Goal: Book appointment/travel/reservation

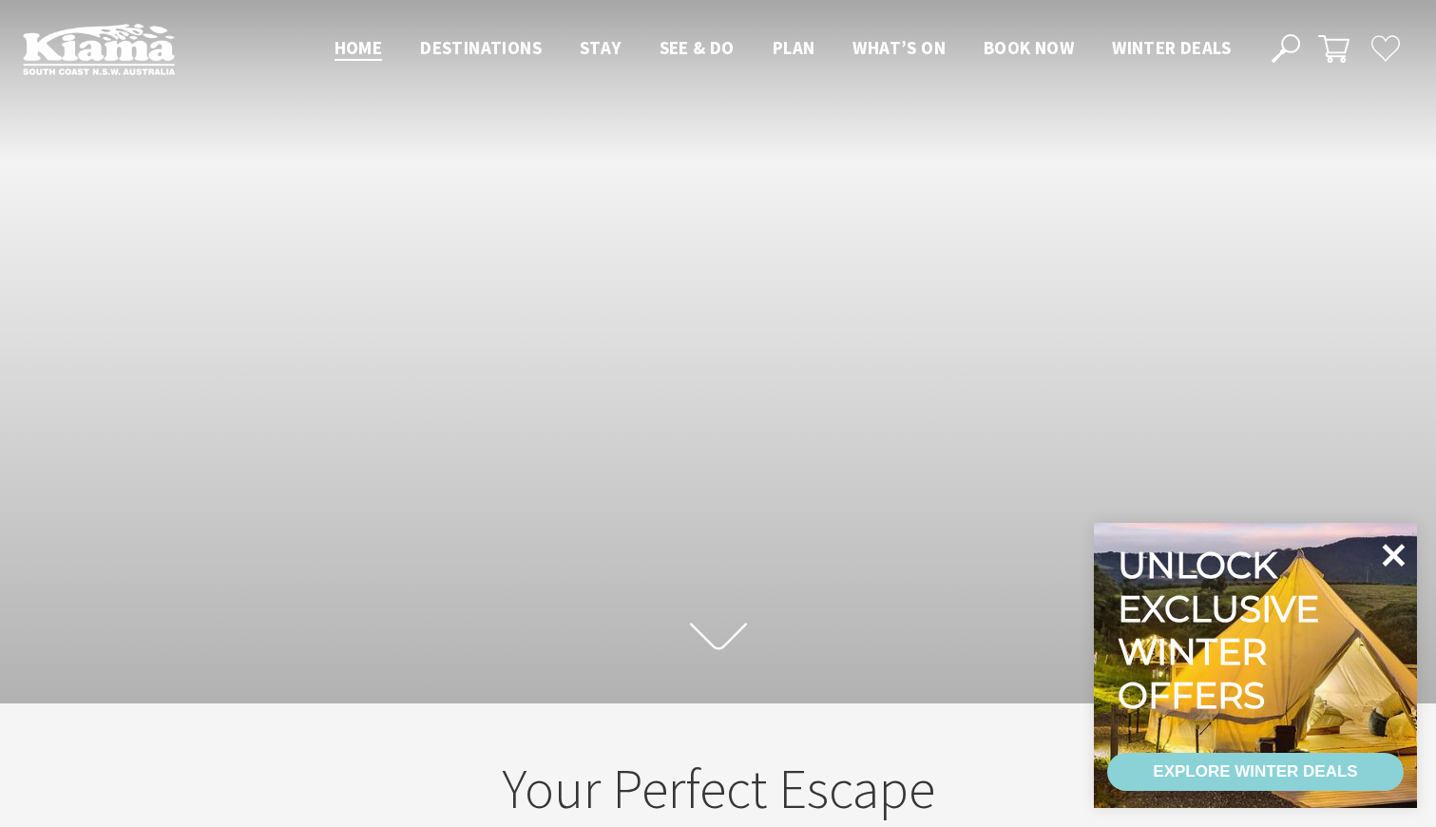
click at [1394, 550] on icon at bounding box center [1394, 555] width 23 height 23
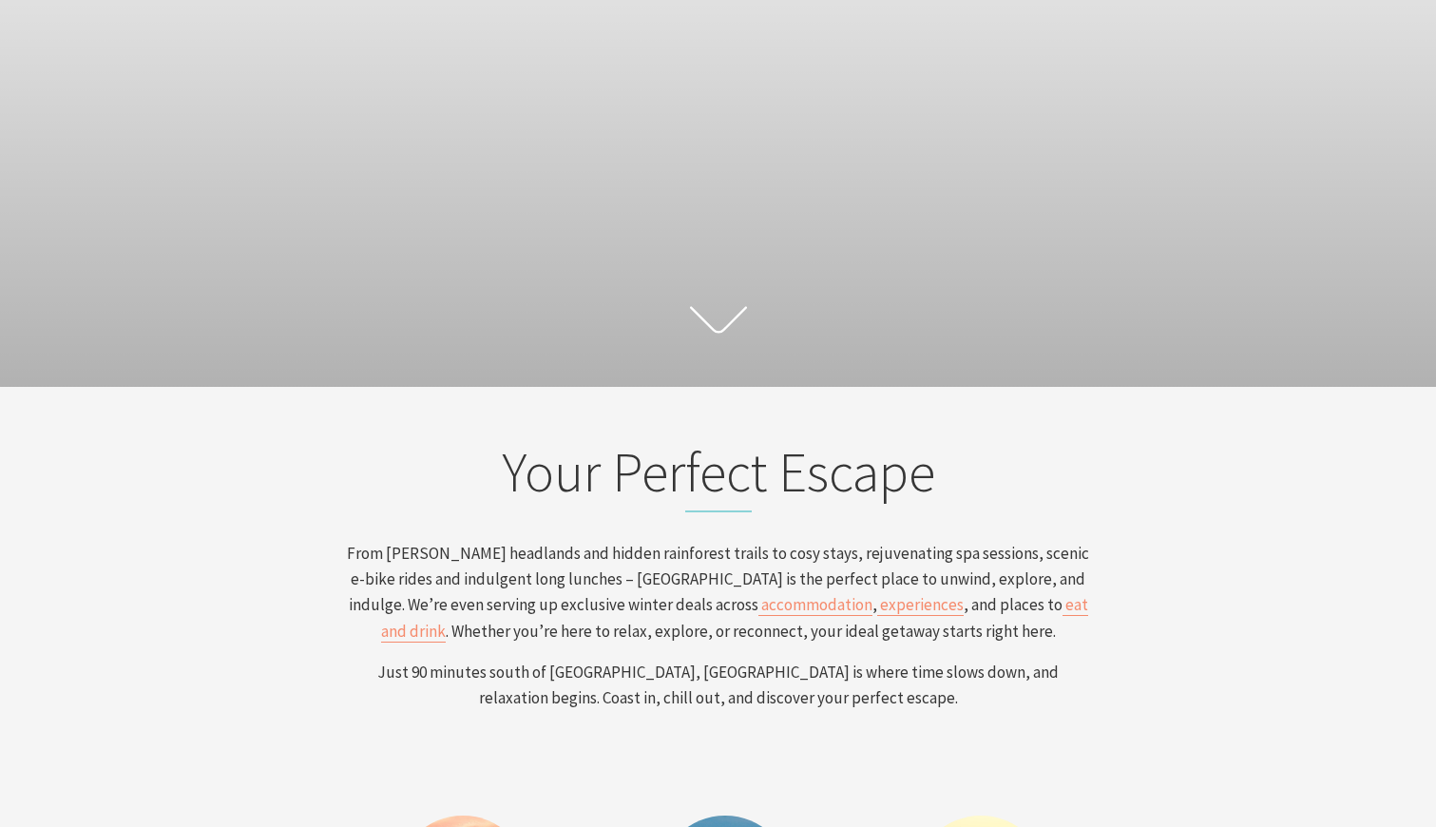
scroll to position [311, 1422]
click at [778, 673] on span "Just 90 minutes south of Sydney, Kiama is where time slows down, and relaxation…" at bounding box center [717, 685] width 681 height 47
click at [833, 695] on p "Just 90 minutes south of Sydney, Kiama is where time slows down, and relaxation…" at bounding box center [718, 685] width 745 height 51
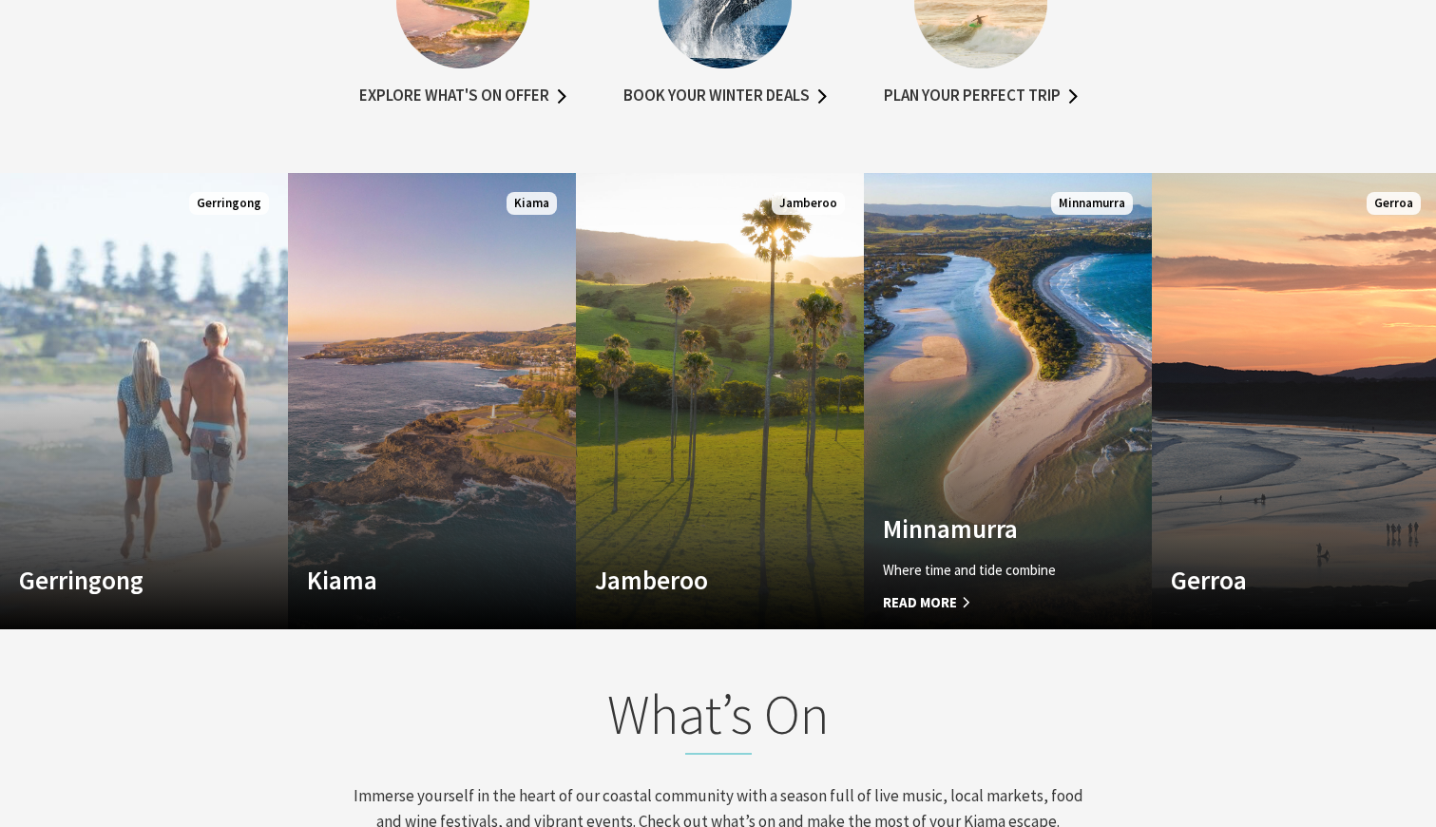
scroll to position [1265, 0]
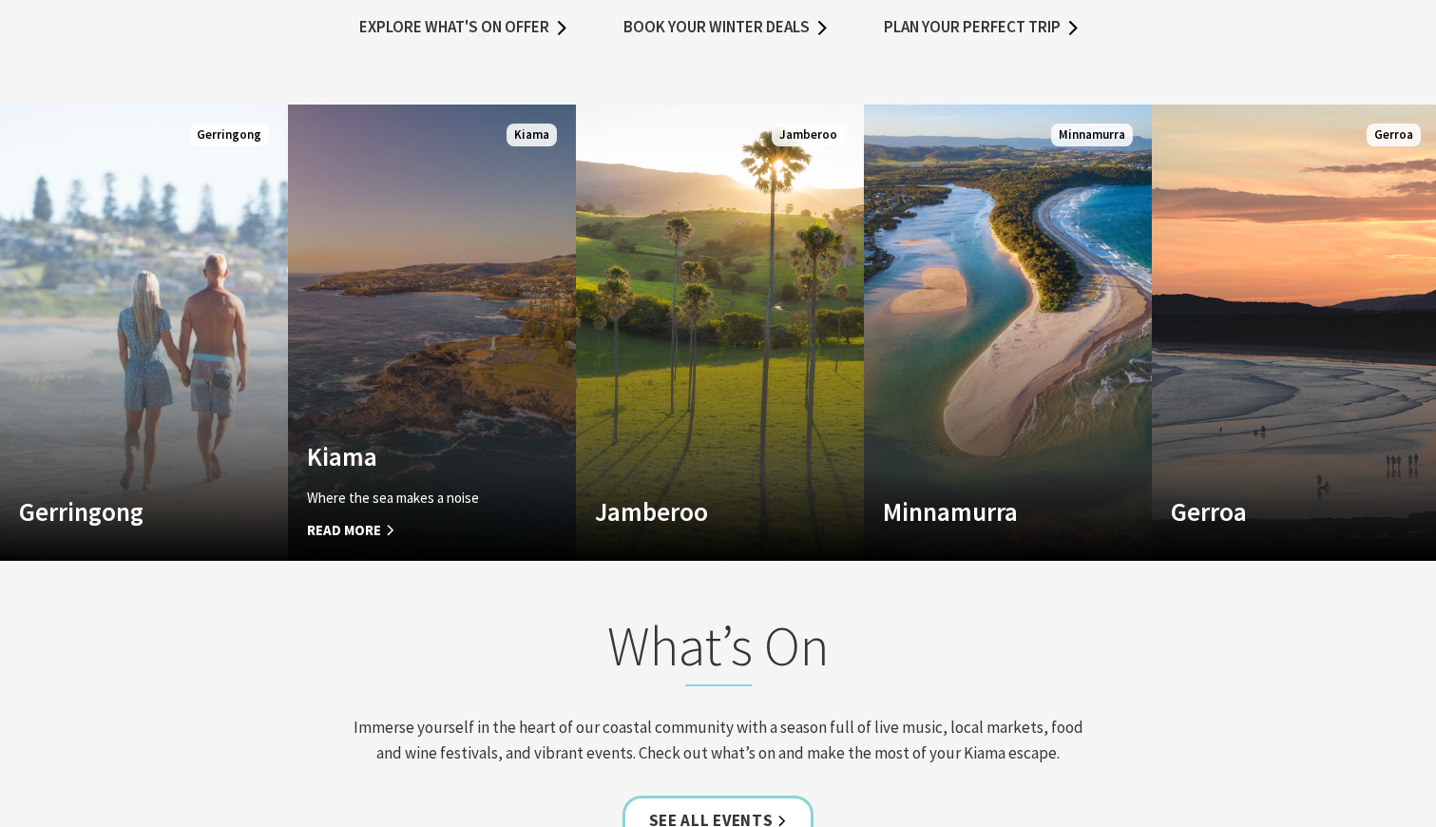
click at [393, 486] on div "Kiama Where the sea makes a noise Read More" at bounding box center [410, 491] width 245 height 100
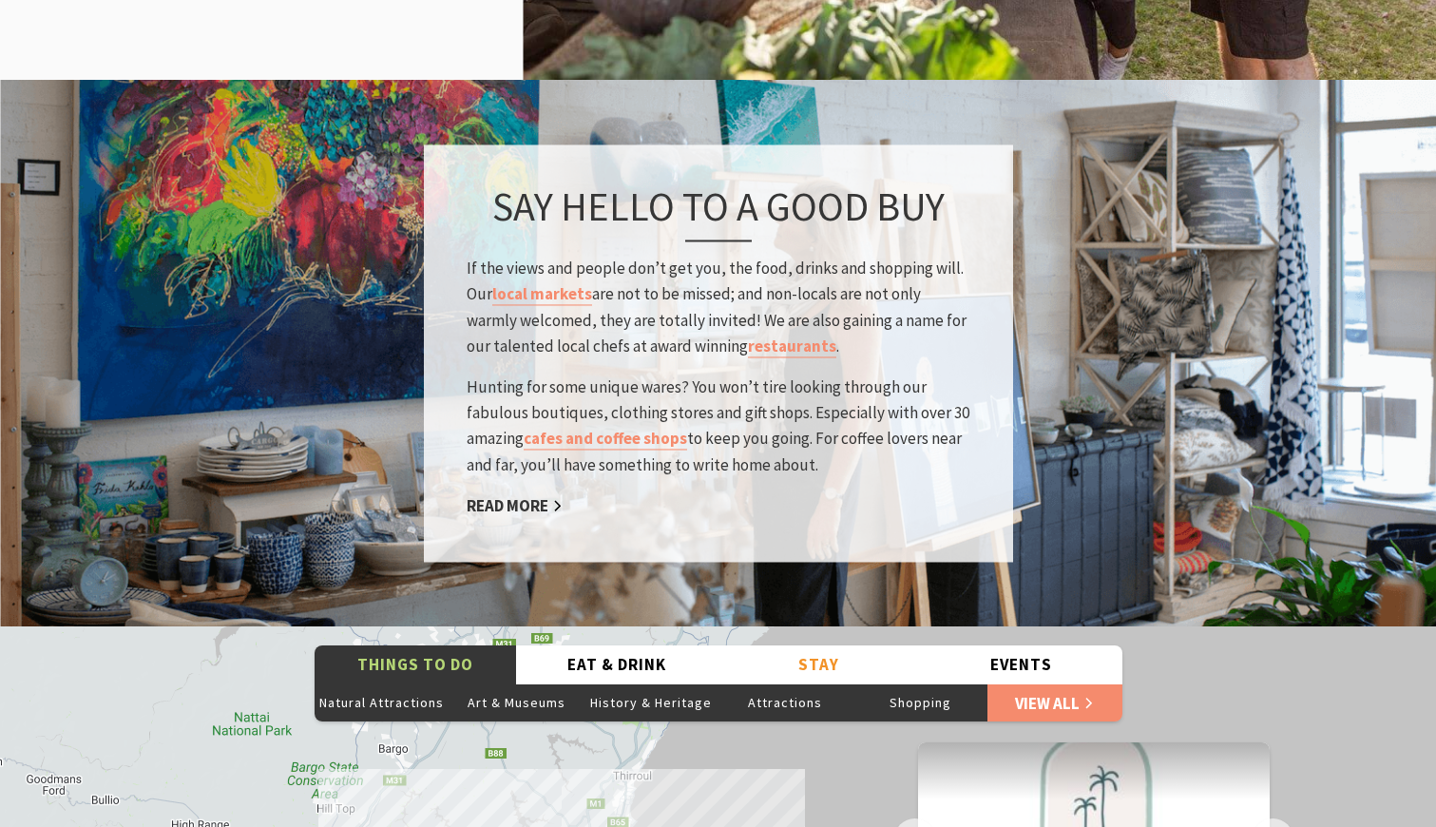
scroll to position [2910, 0]
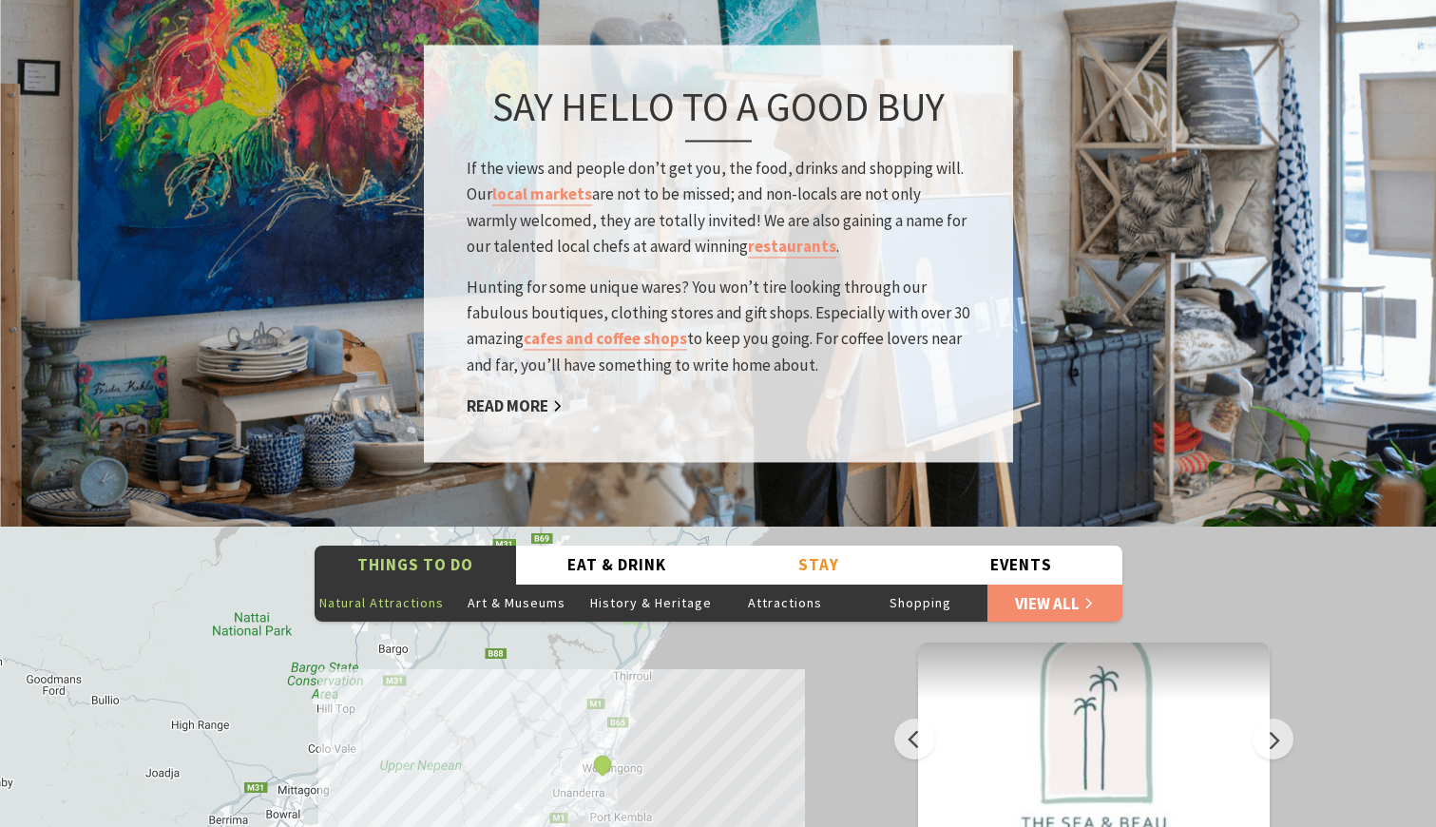
click at [359, 584] on button "Natural Attractions" at bounding box center [382, 603] width 135 height 38
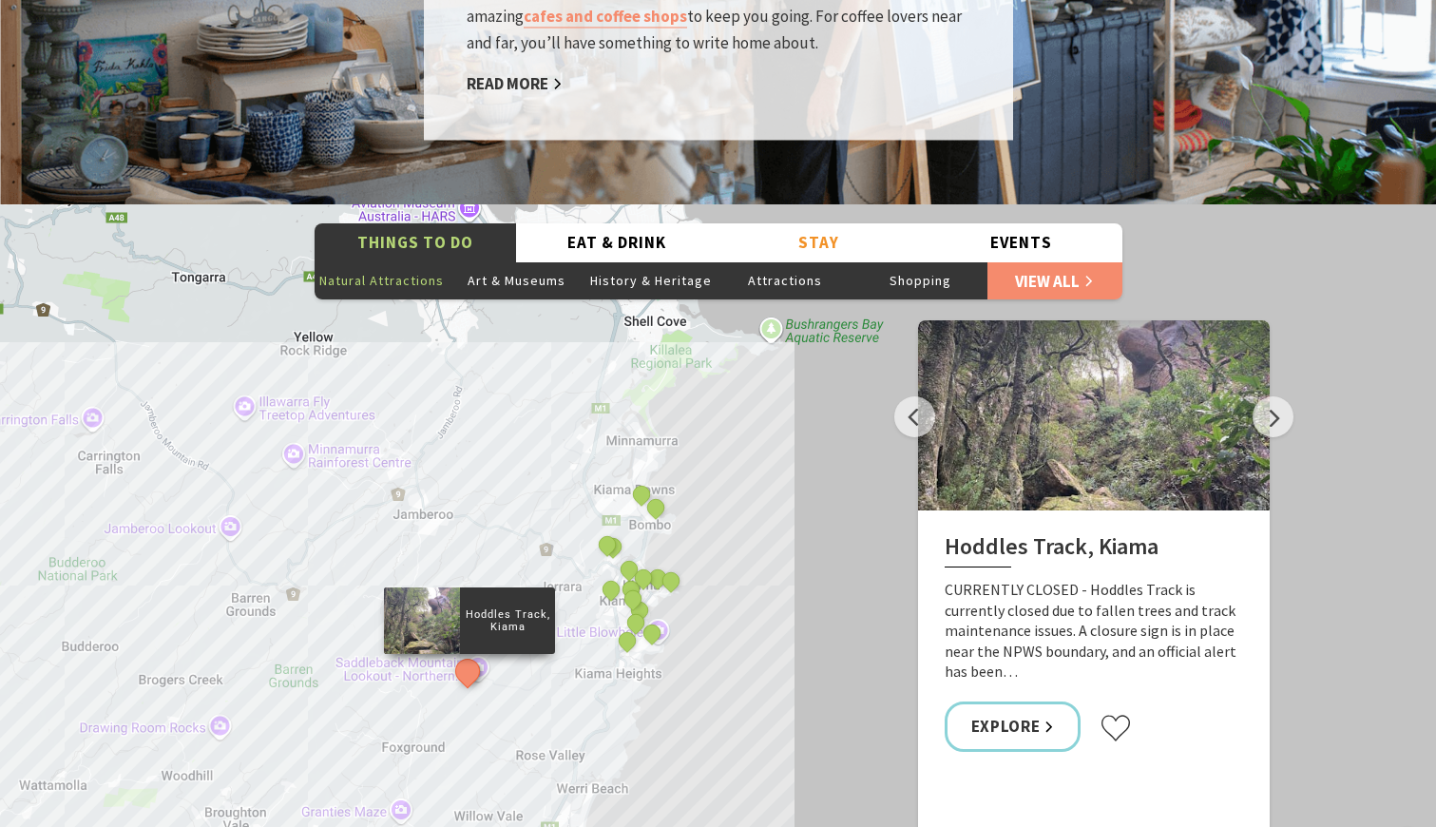
scroll to position [3373, 0]
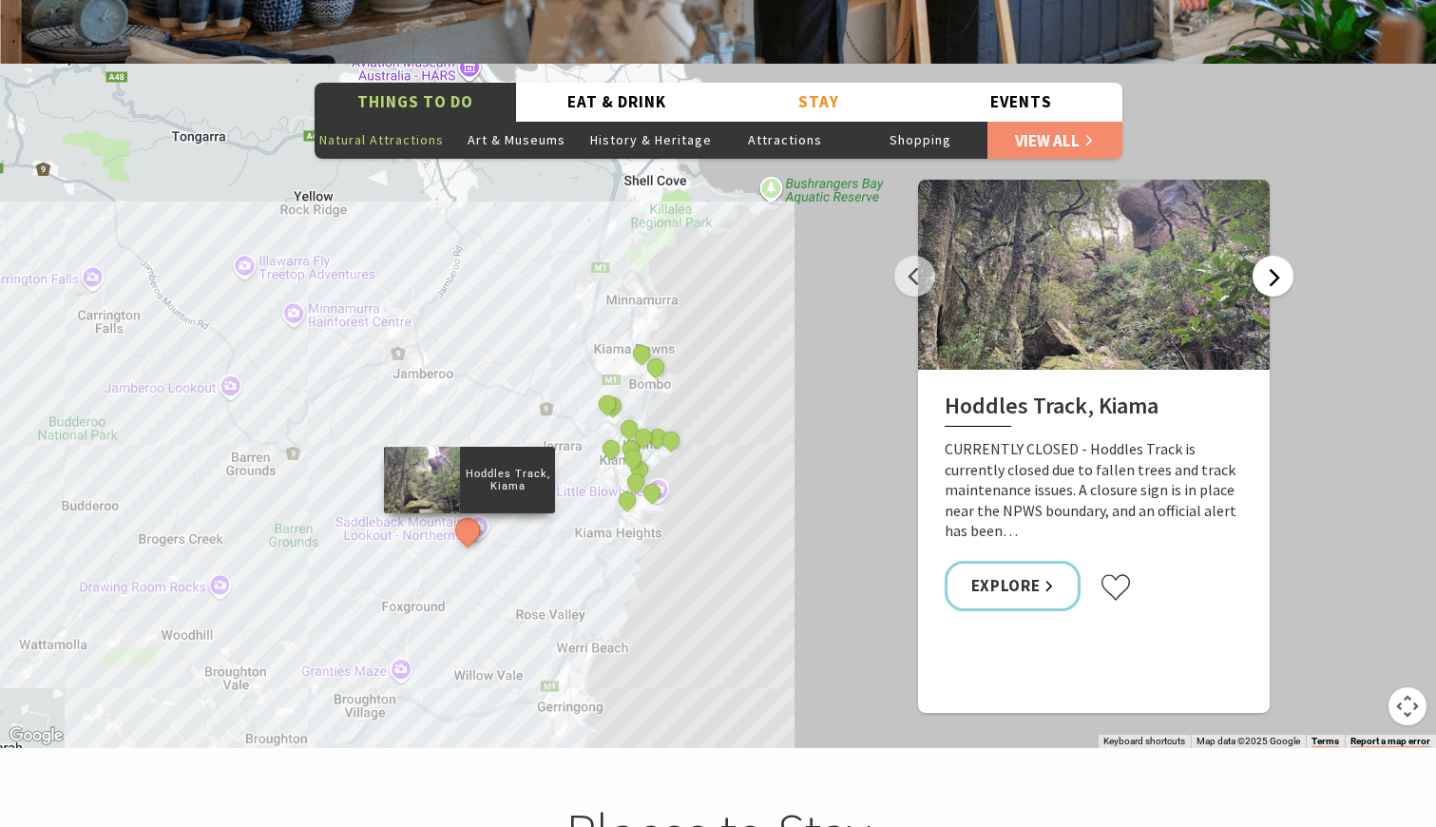
click at [1266, 256] on button "Next" at bounding box center [1273, 276] width 41 height 41
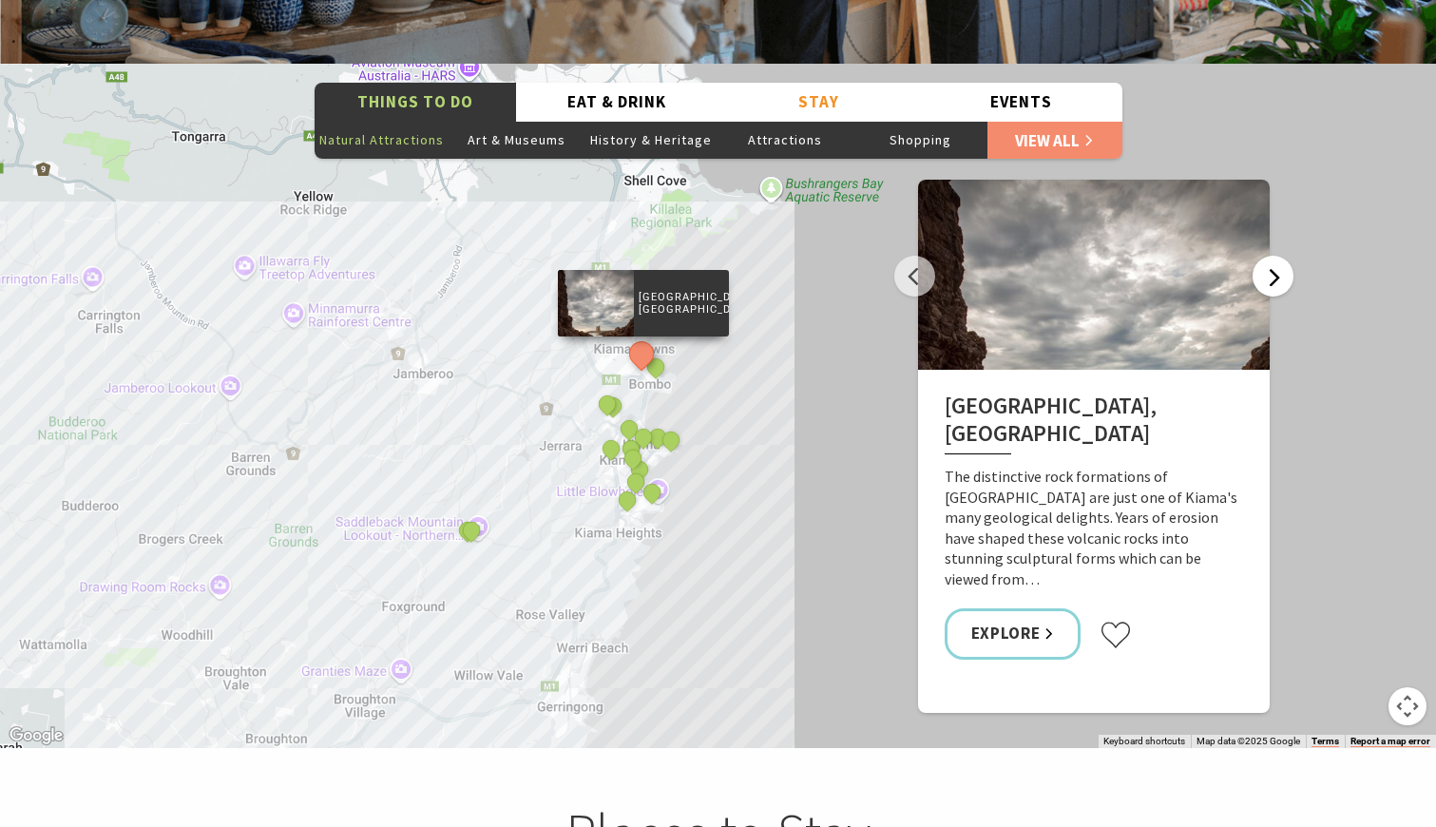
click at [1266, 256] on button "Next" at bounding box center [1273, 276] width 41 height 41
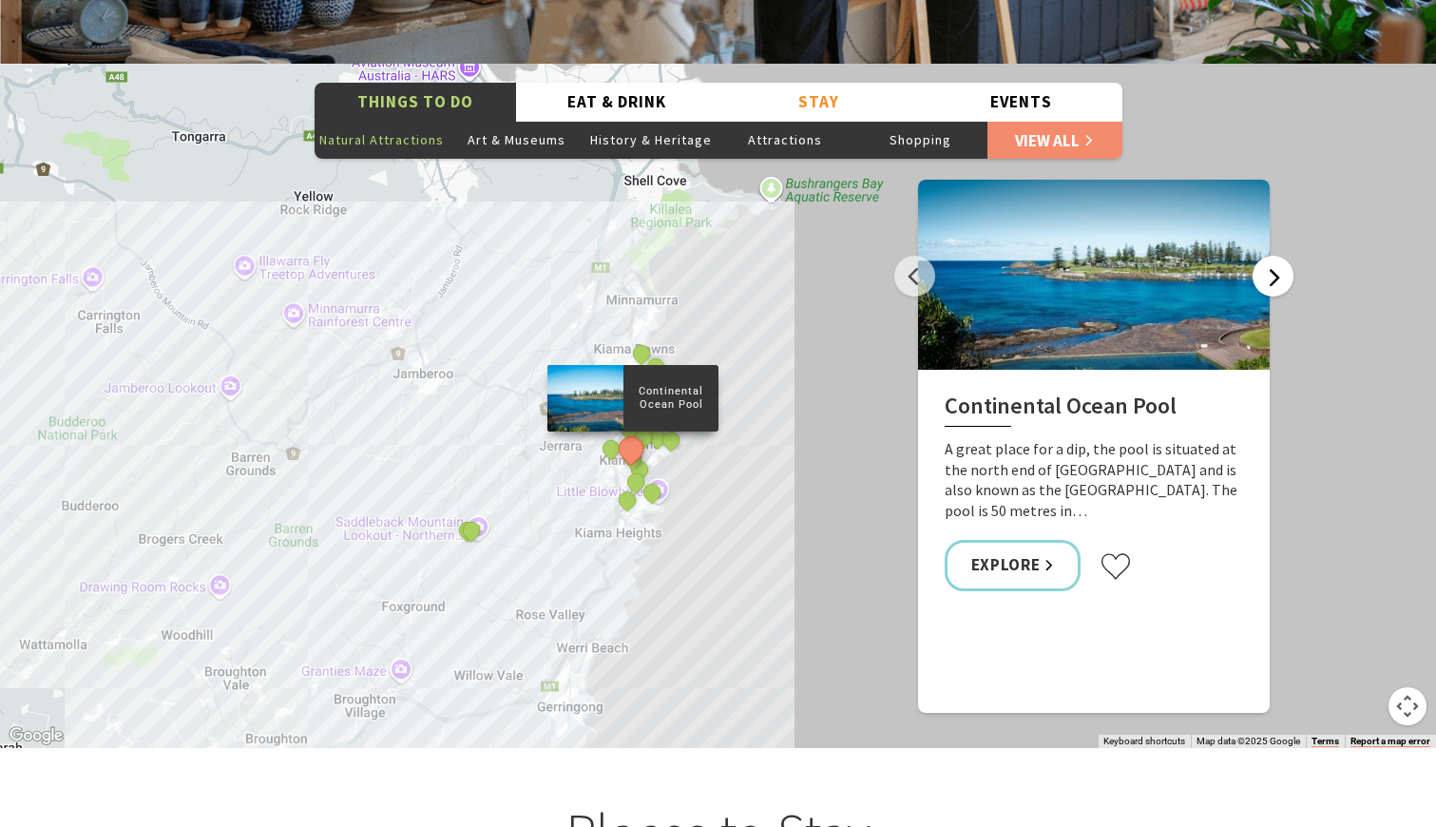
click at [1266, 256] on button "Next" at bounding box center [1273, 276] width 41 height 41
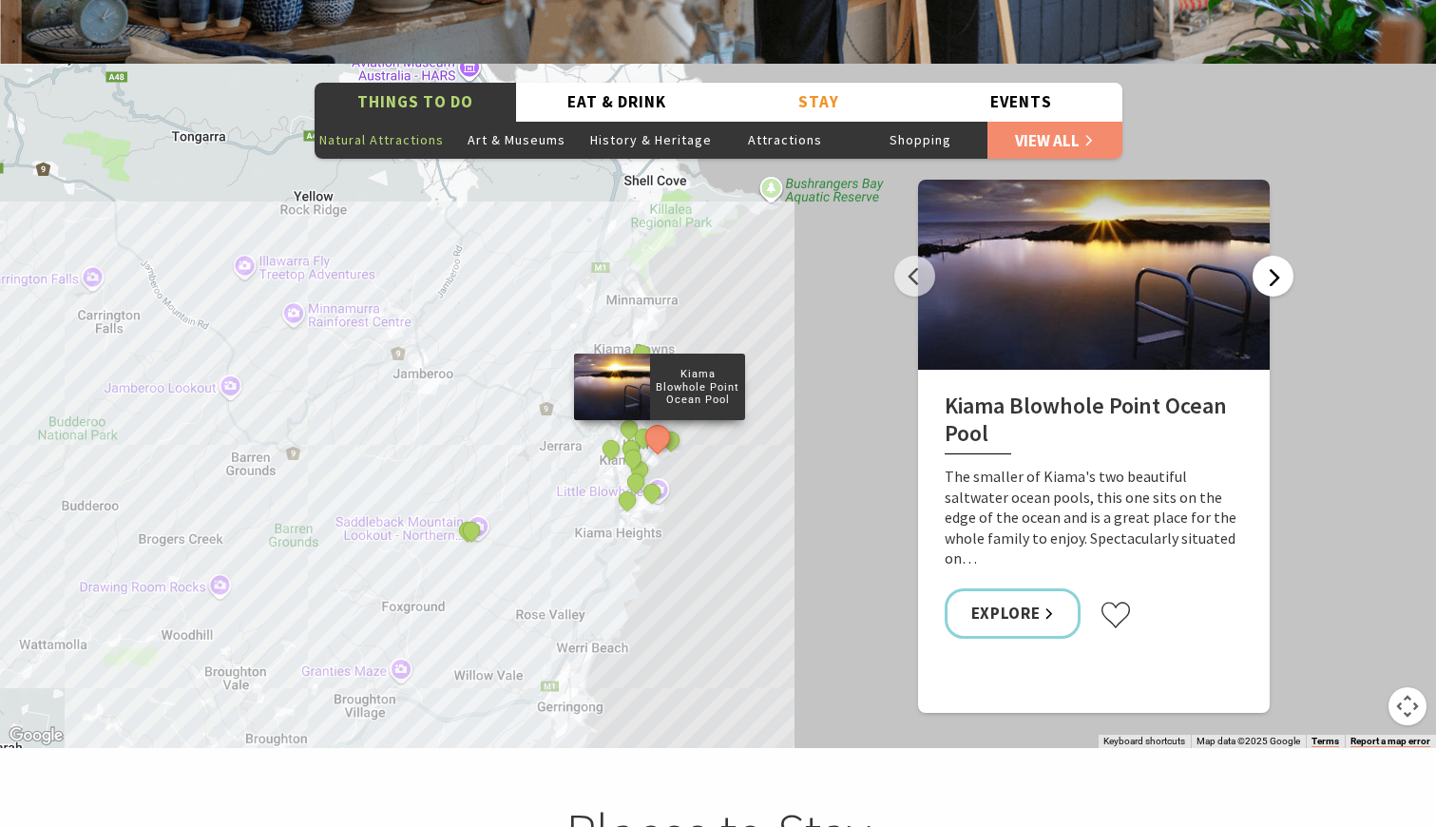
click at [1266, 256] on button "Next" at bounding box center [1273, 276] width 41 height 41
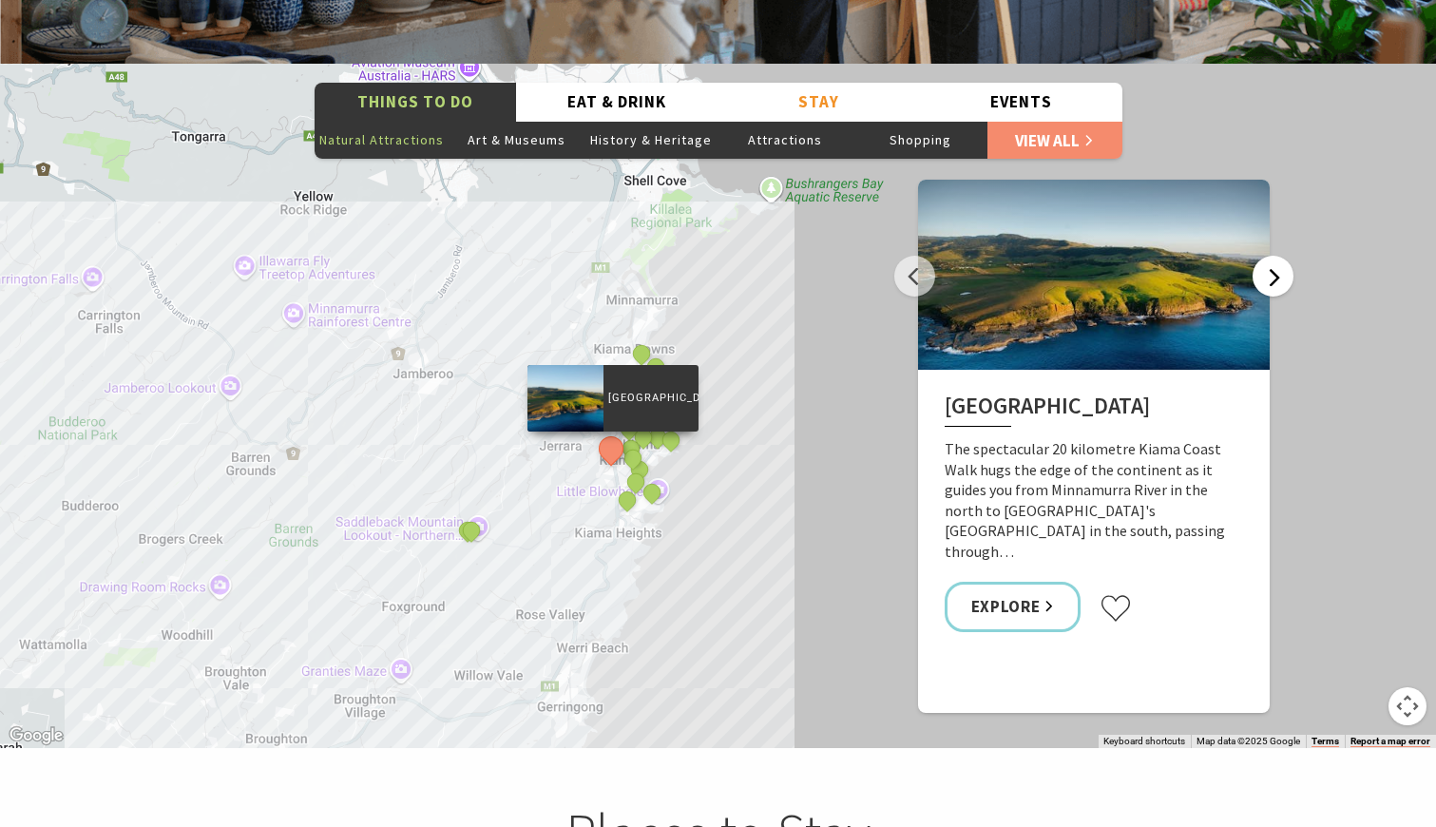
click at [1266, 256] on button "Next" at bounding box center [1273, 276] width 41 height 41
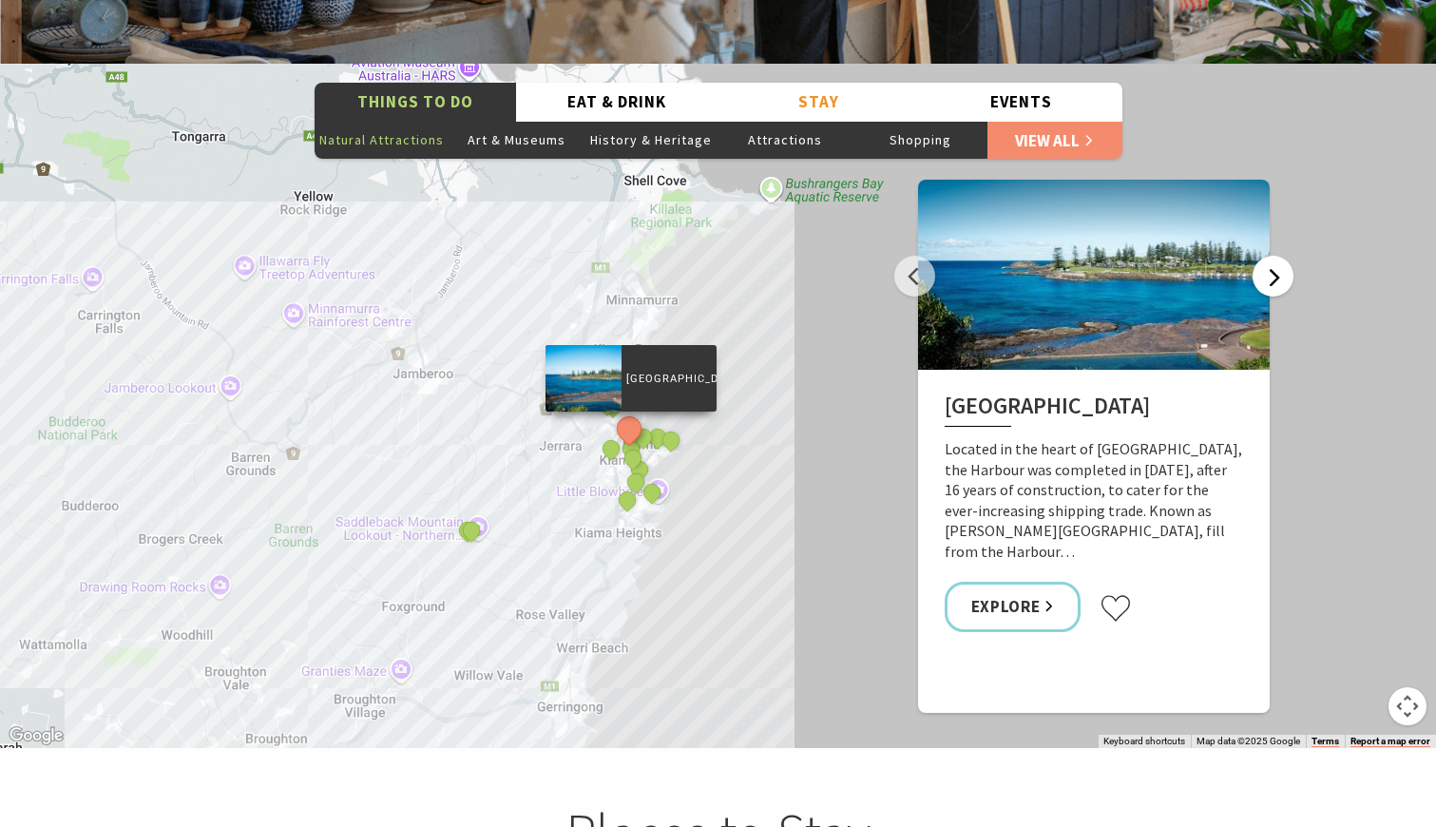
click at [1266, 256] on button "Next" at bounding box center [1273, 276] width 41 height 41
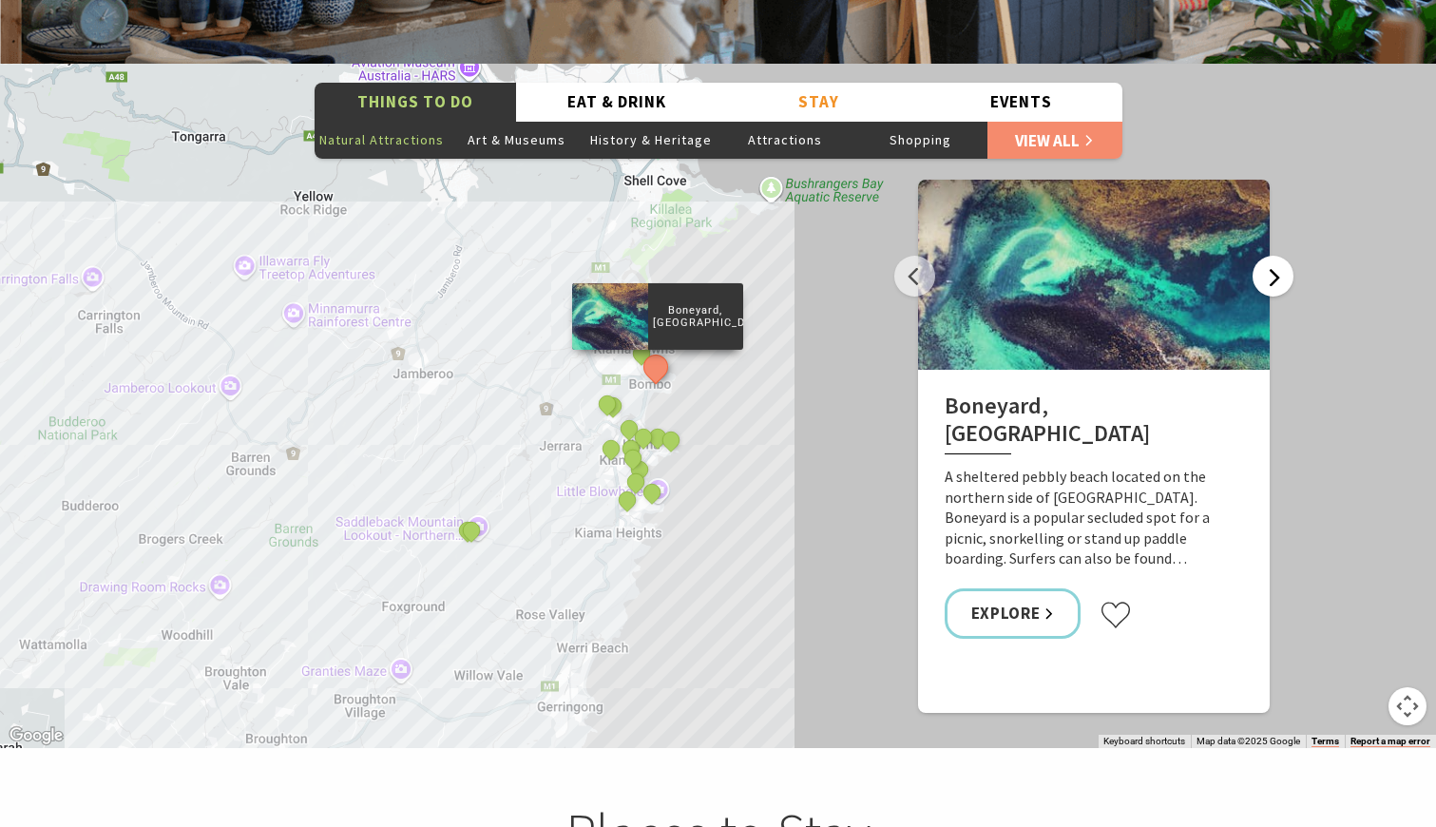
click at [1266, 256] on button "Next" at bounding box center [1273, 276] width 41 height 41
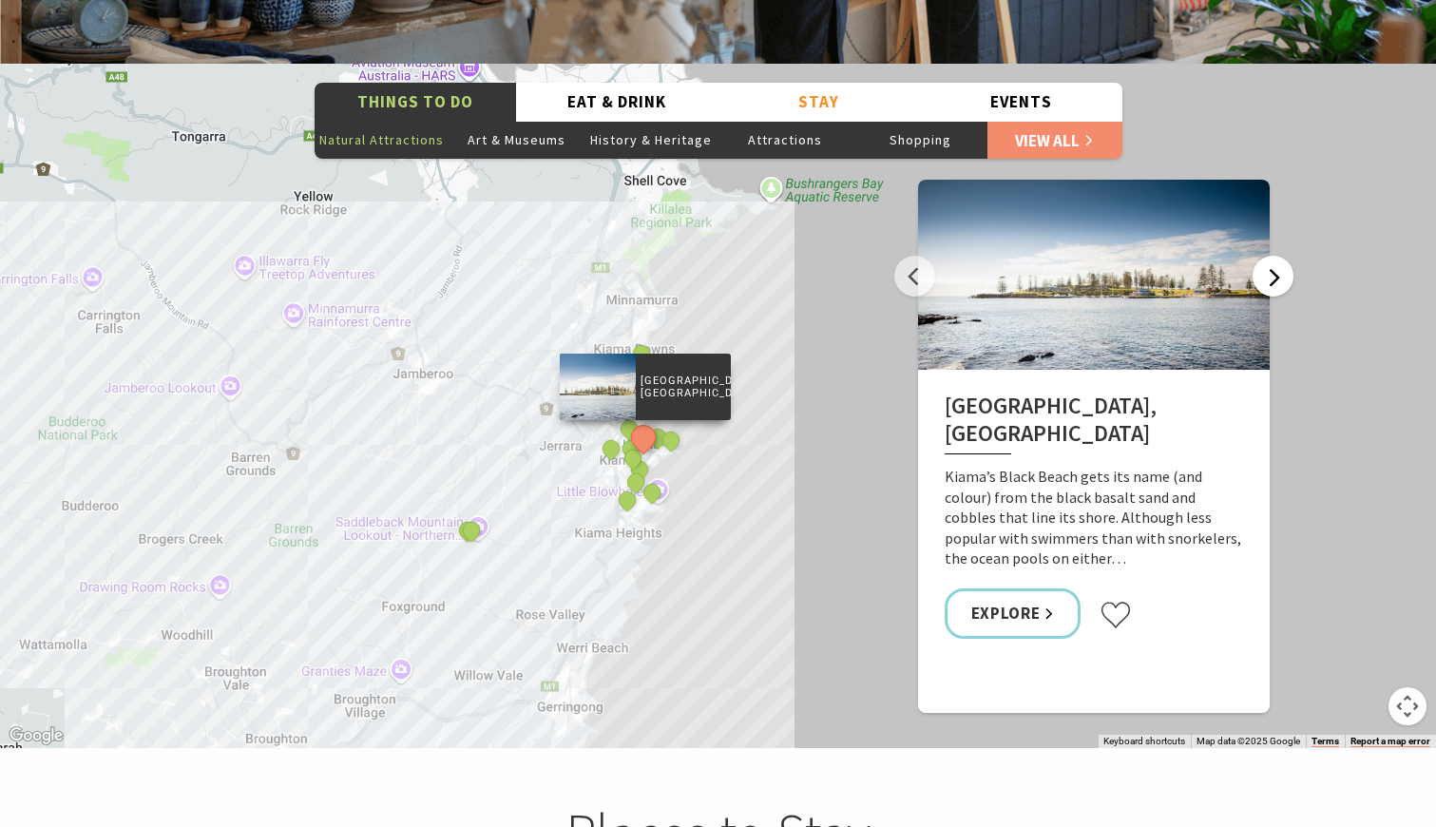
click at [1266, 256] on button "Next" at bounding box center [1273, 276] width 41 height 41
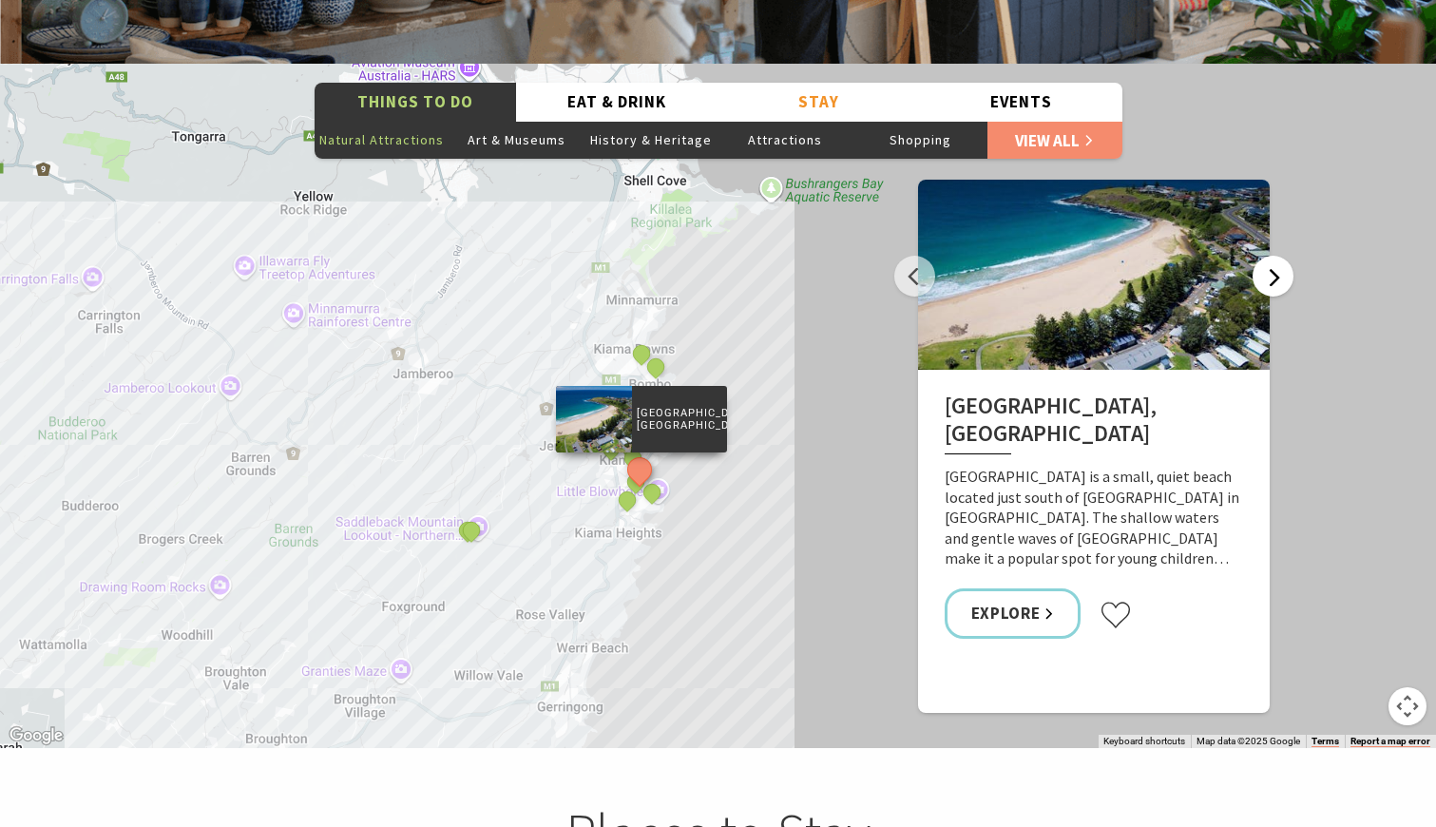
click at [1266, 256] on button "Next" at bounding box center [1273, 276] width 41 height 41
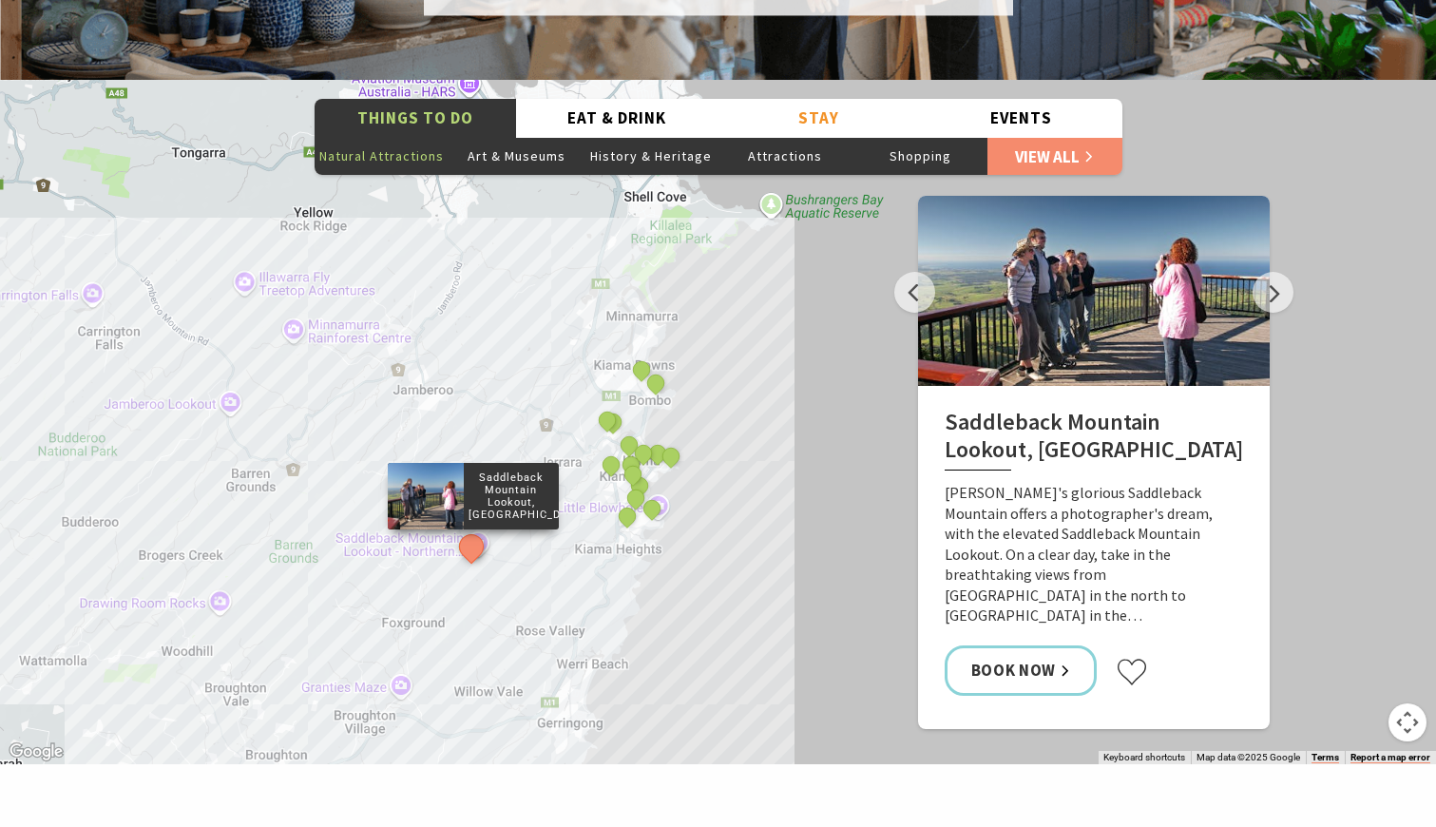
scroll to position [3232, 0]
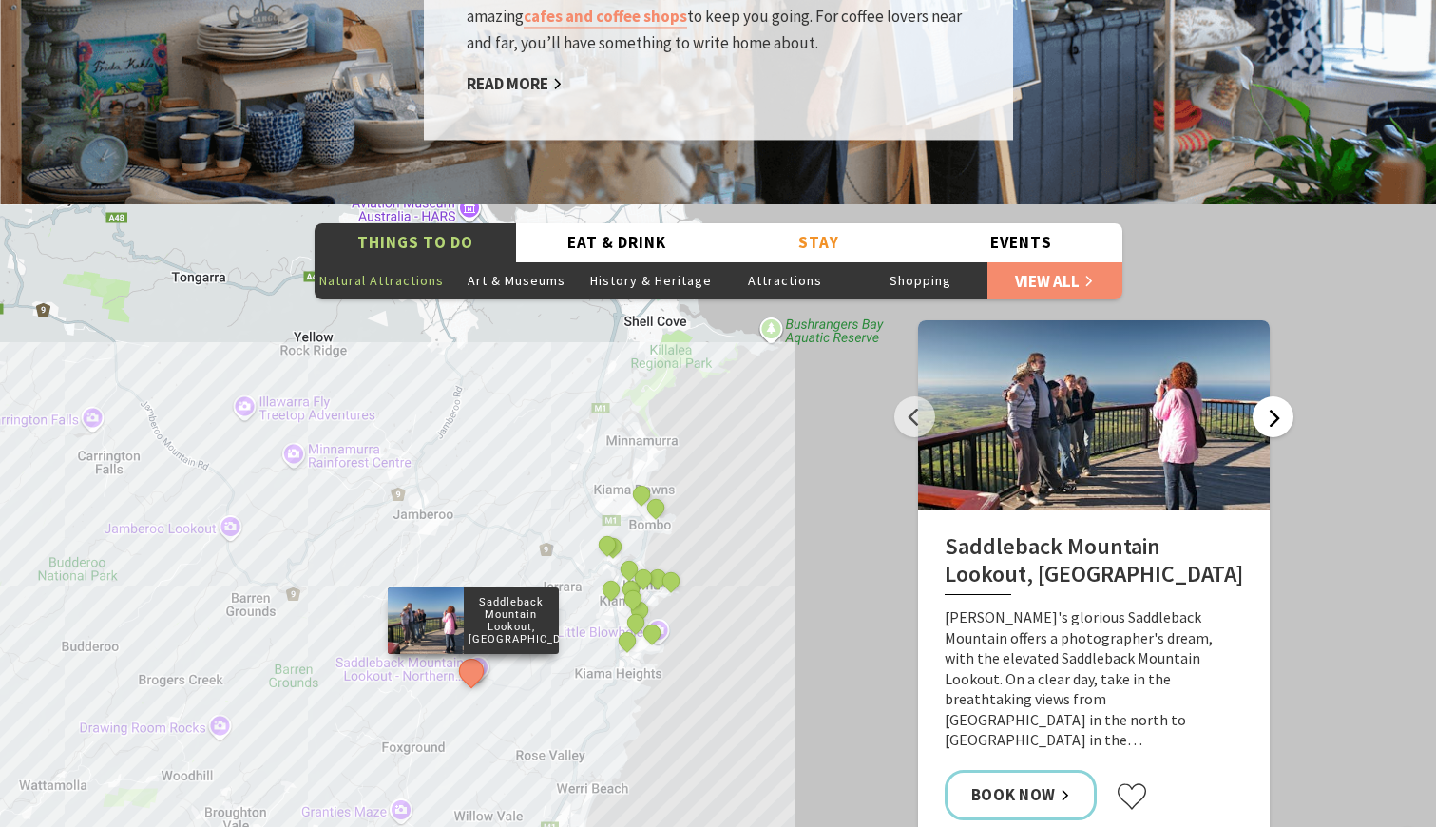
click at [1274, 396] on button "Next" at bounding box center [1273, 416] width 41 height 41
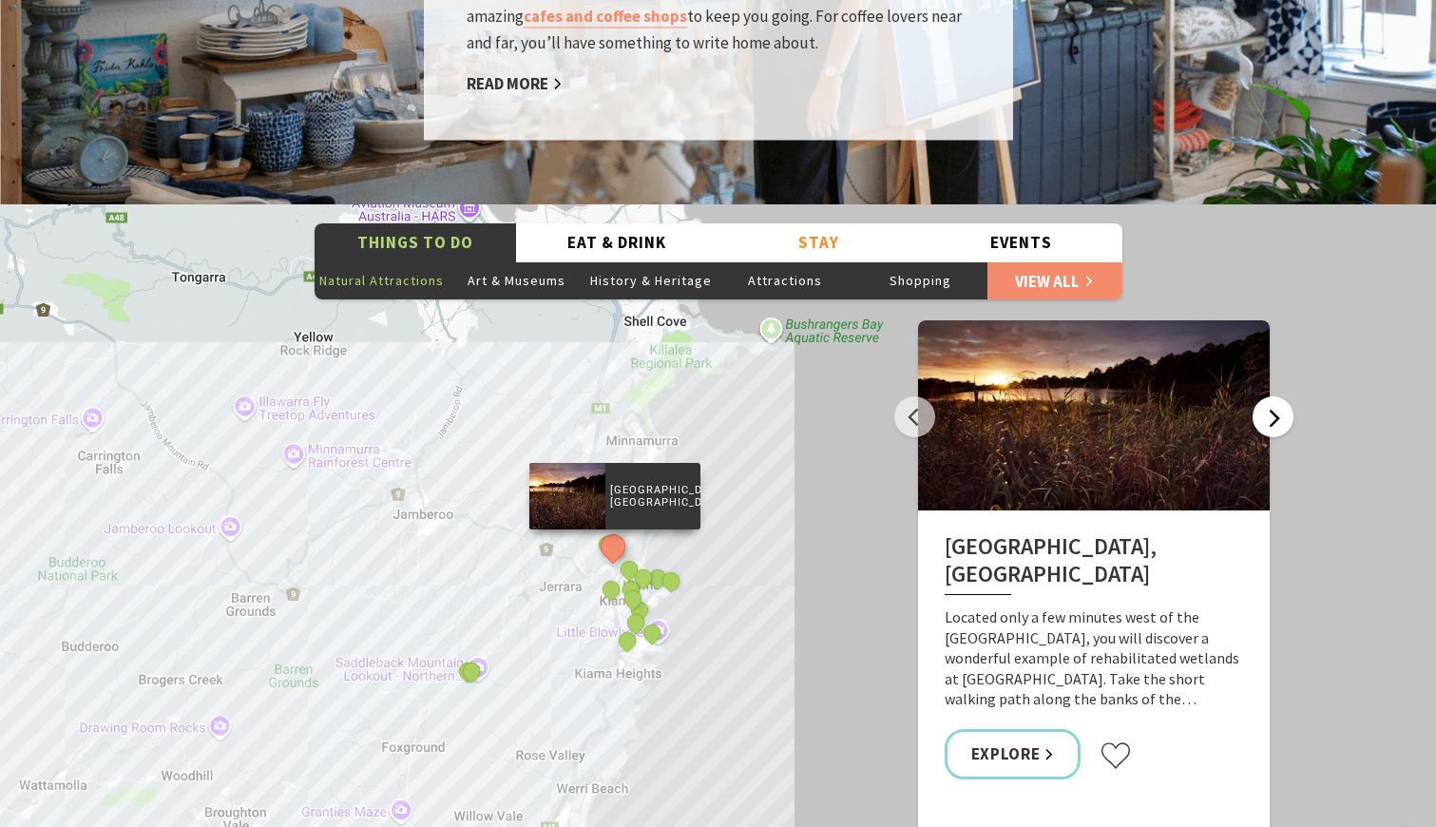
click at [1274, 396] on button "Next" at bounding box center [1273, 416] width 41 height 41
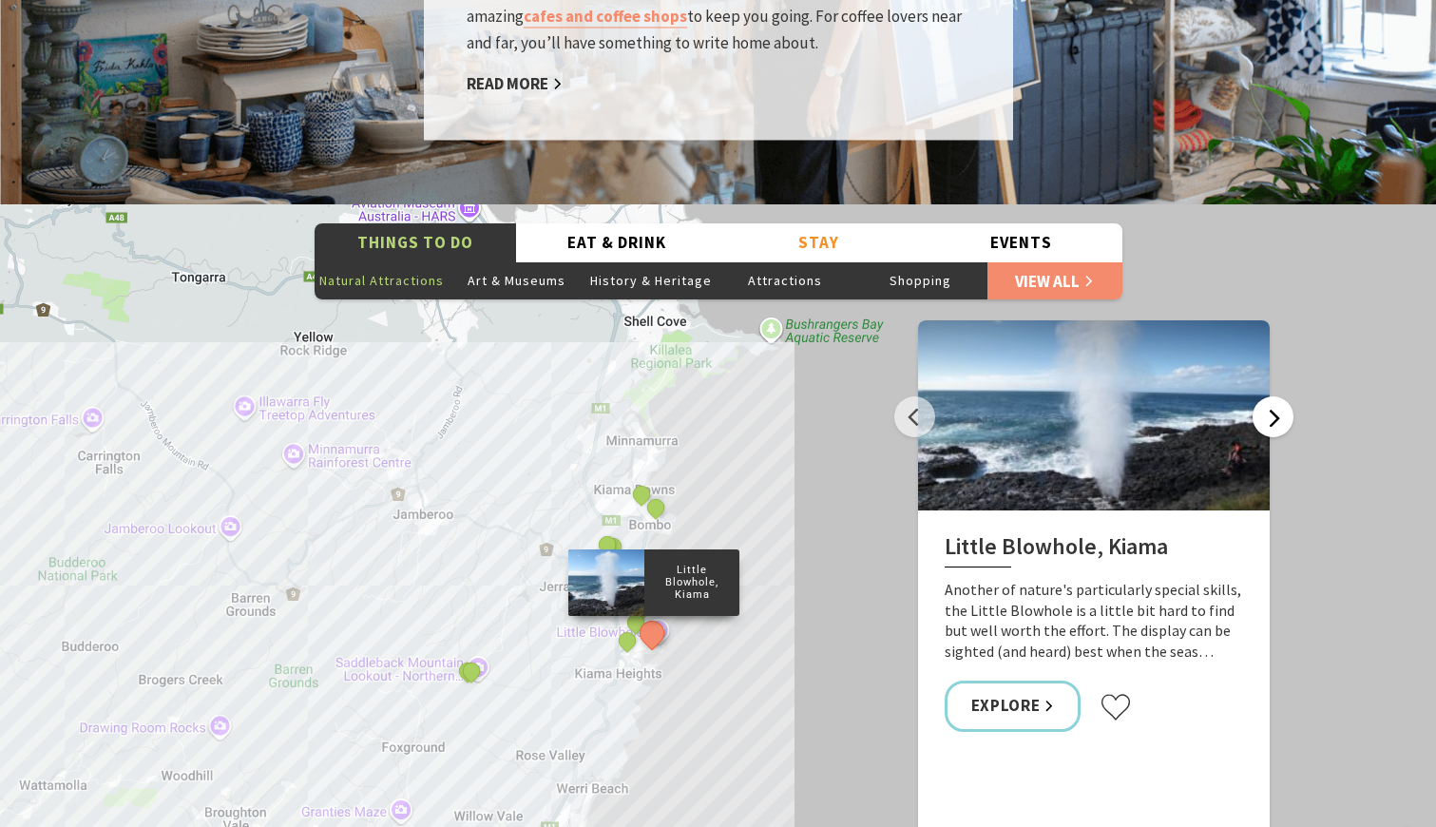
click at [1274, 396] on button "Next" at bounding box center [1273, 416] width 41 height 41
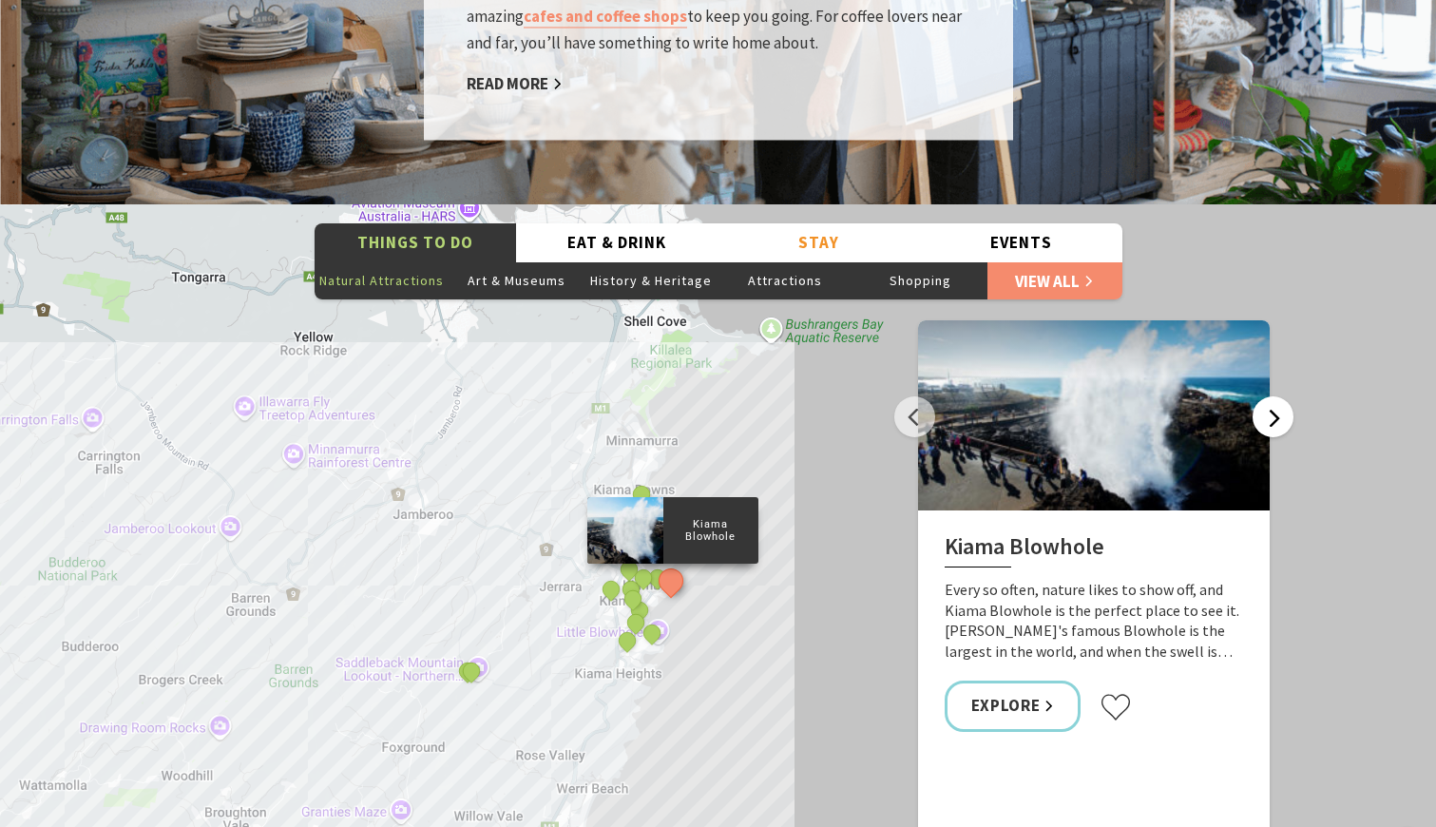
click at [1274, 396] on button "Next" at bounding box center [1273, 416] width 41 height 41
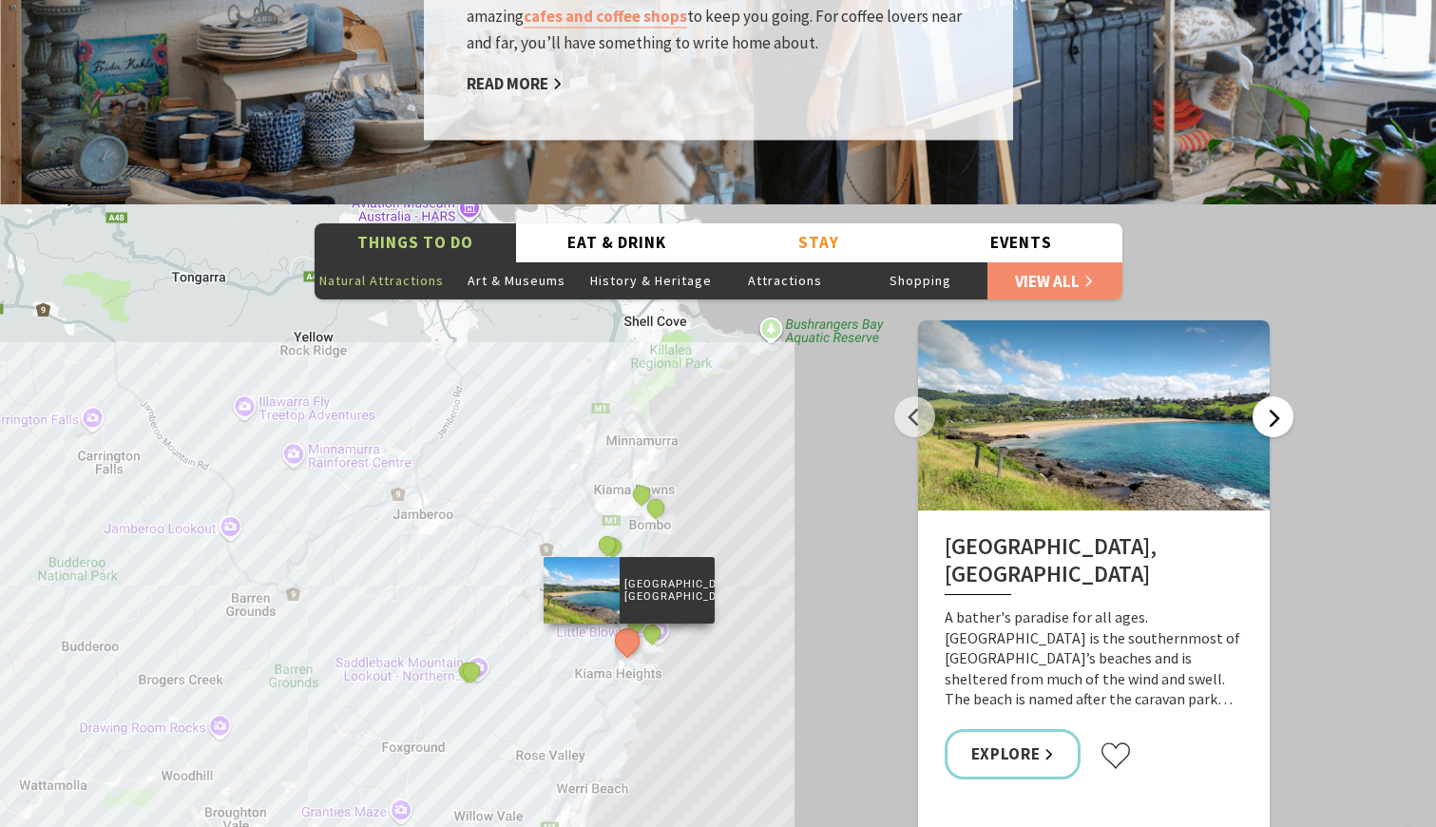
click at [1274, 396] on button "Next" at bounding box center [1273, 416] width 41 height 41
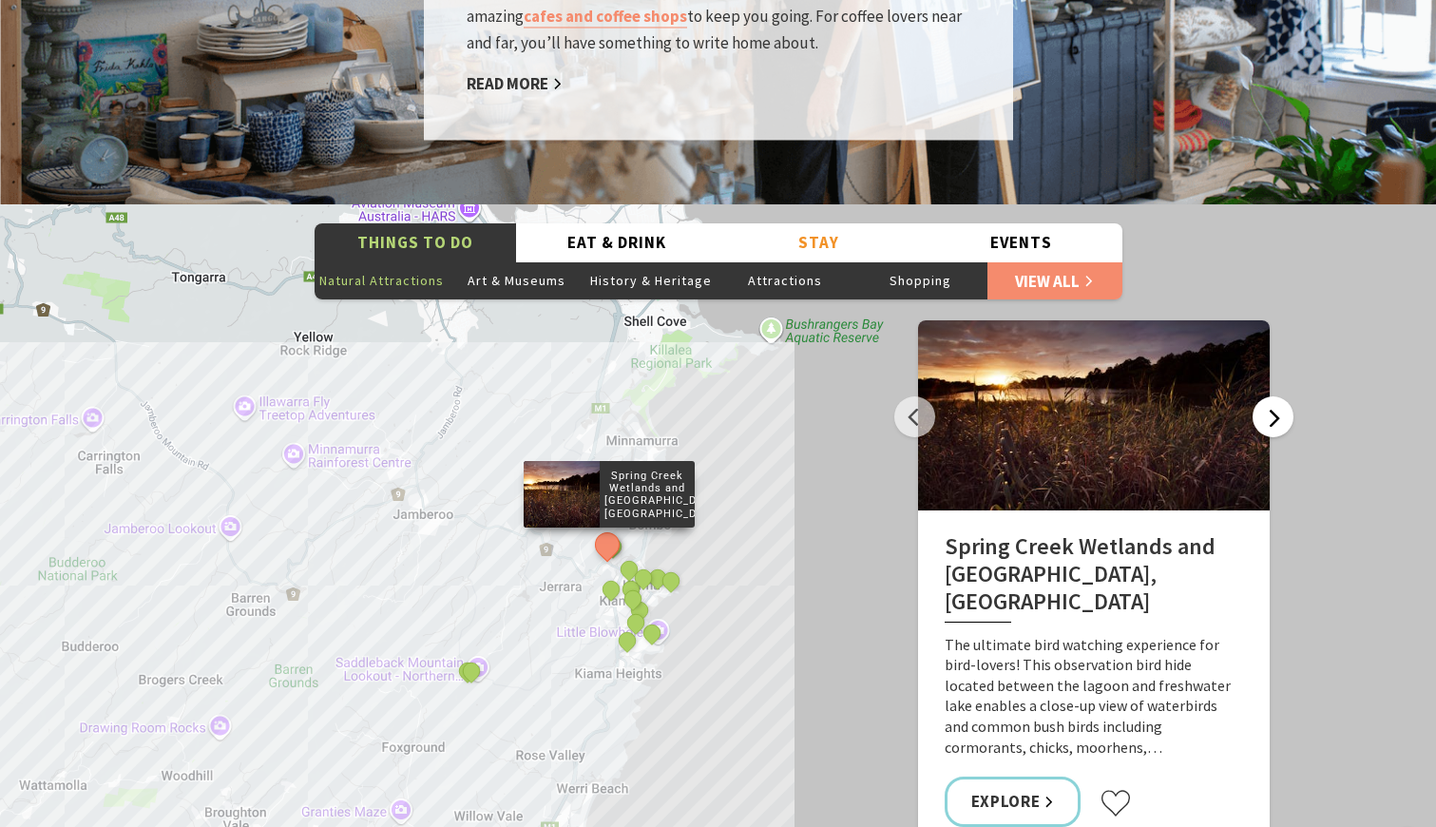
click at [1274, 396] on button "Next" at bounding box center [1273, 416] width 41 height 41
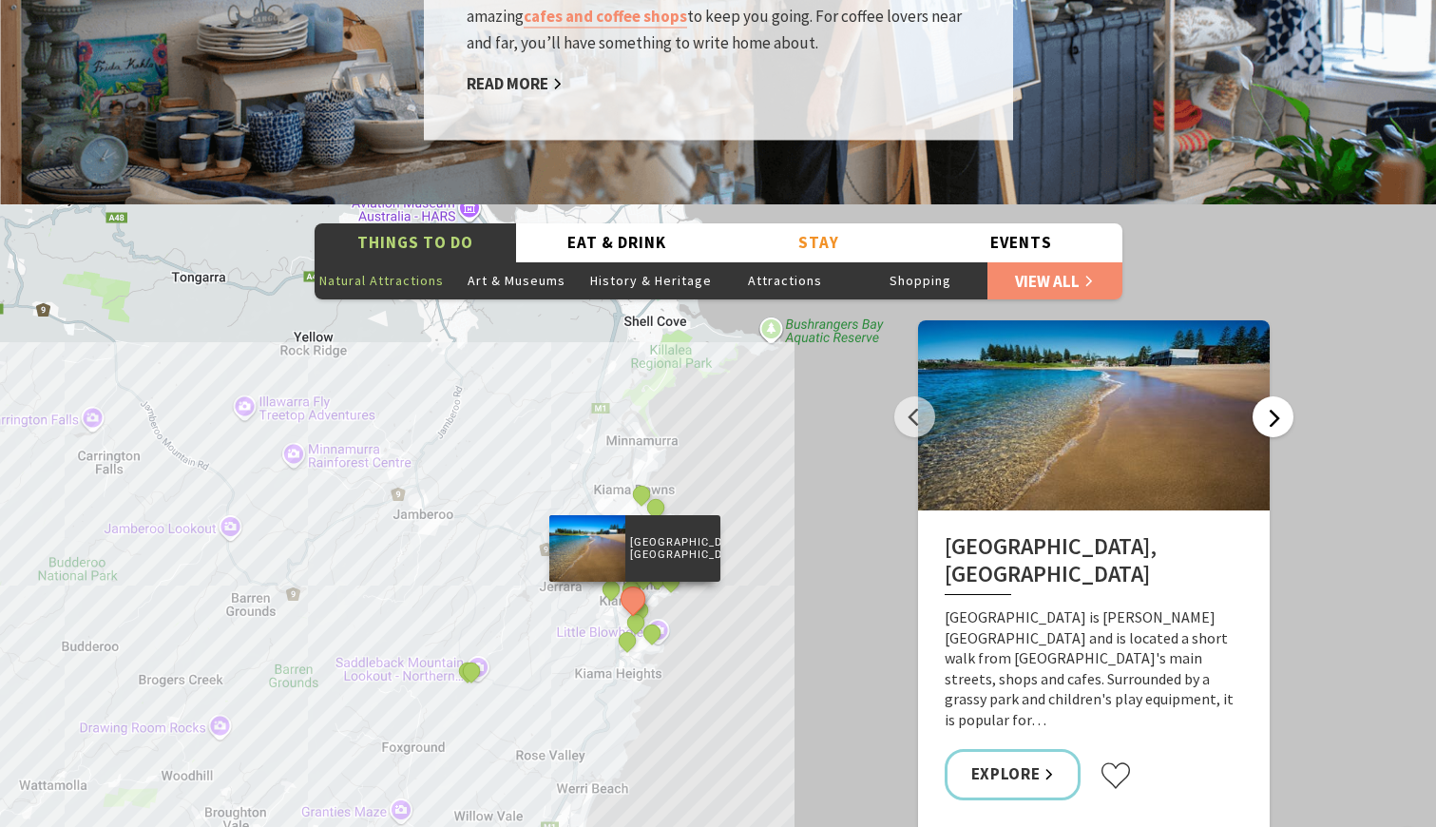
click at [1274, 396] on button "Next" at bounding box center [1273, 416] width 41 height 41
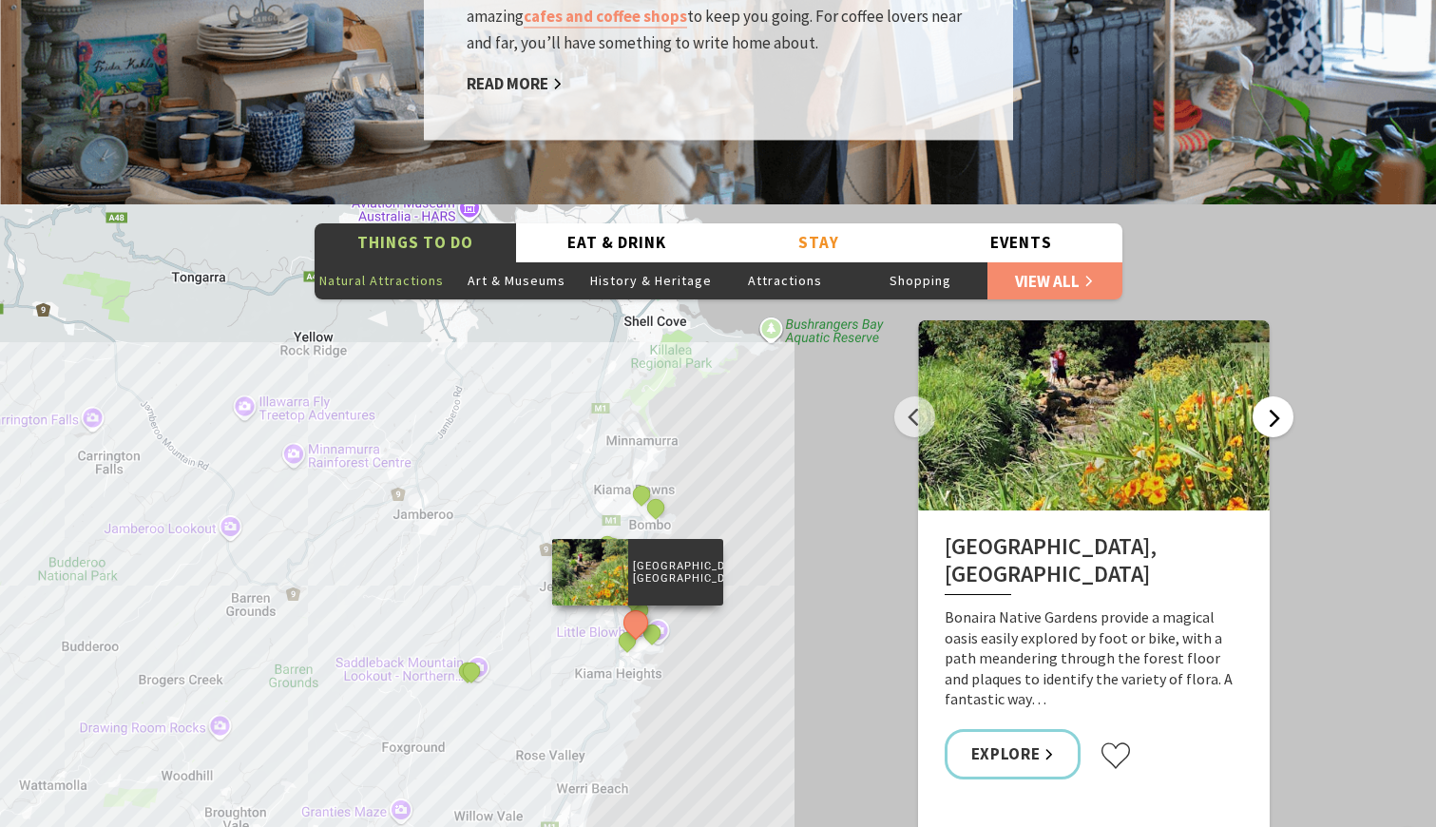
click at [1274, 396] on button "Next" at bounding box center [1273, 416] width 41 height 41
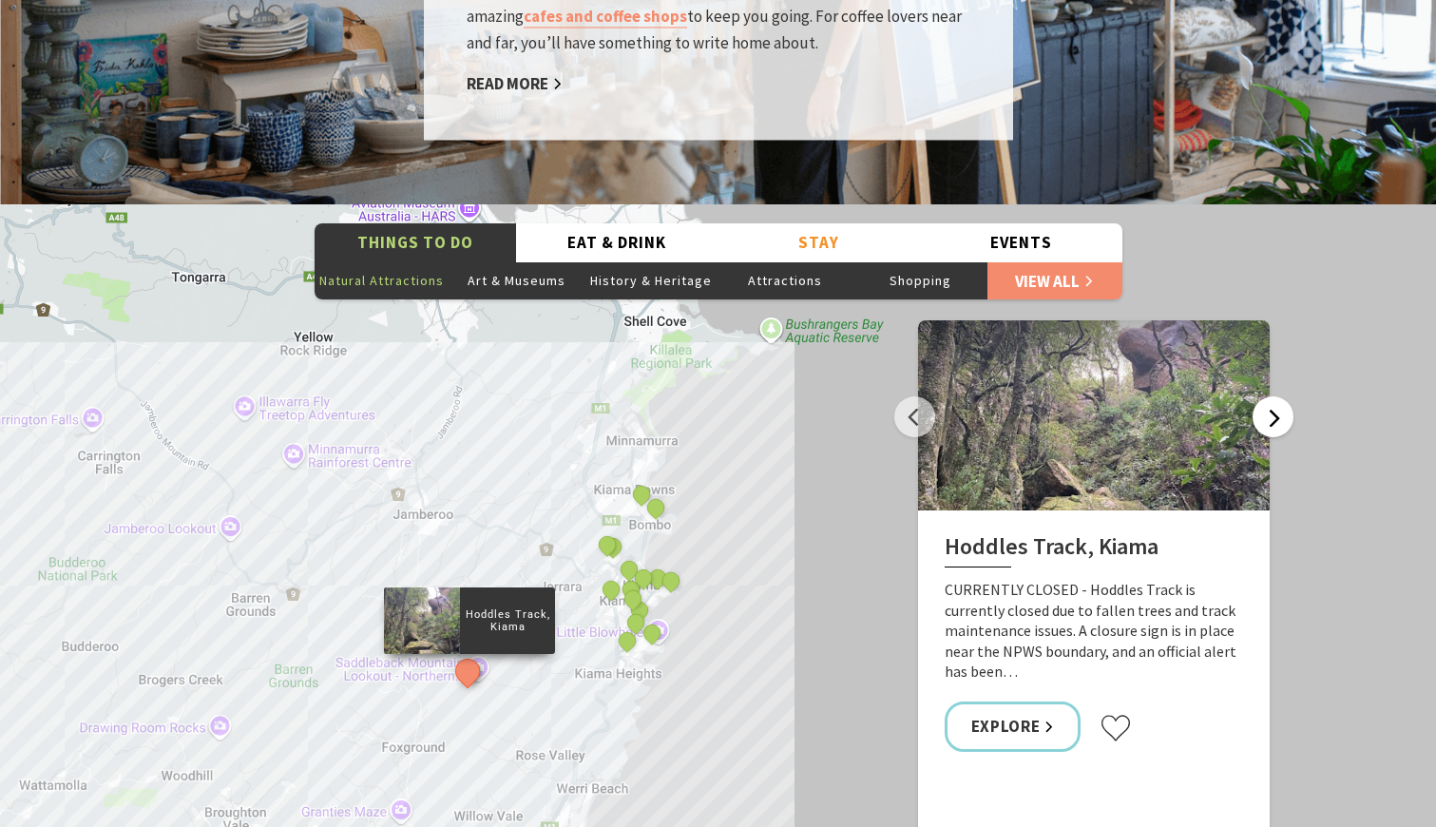
click at [1277, 396] on button "Next" at bounding box center [1273, 416] width 41 height 41
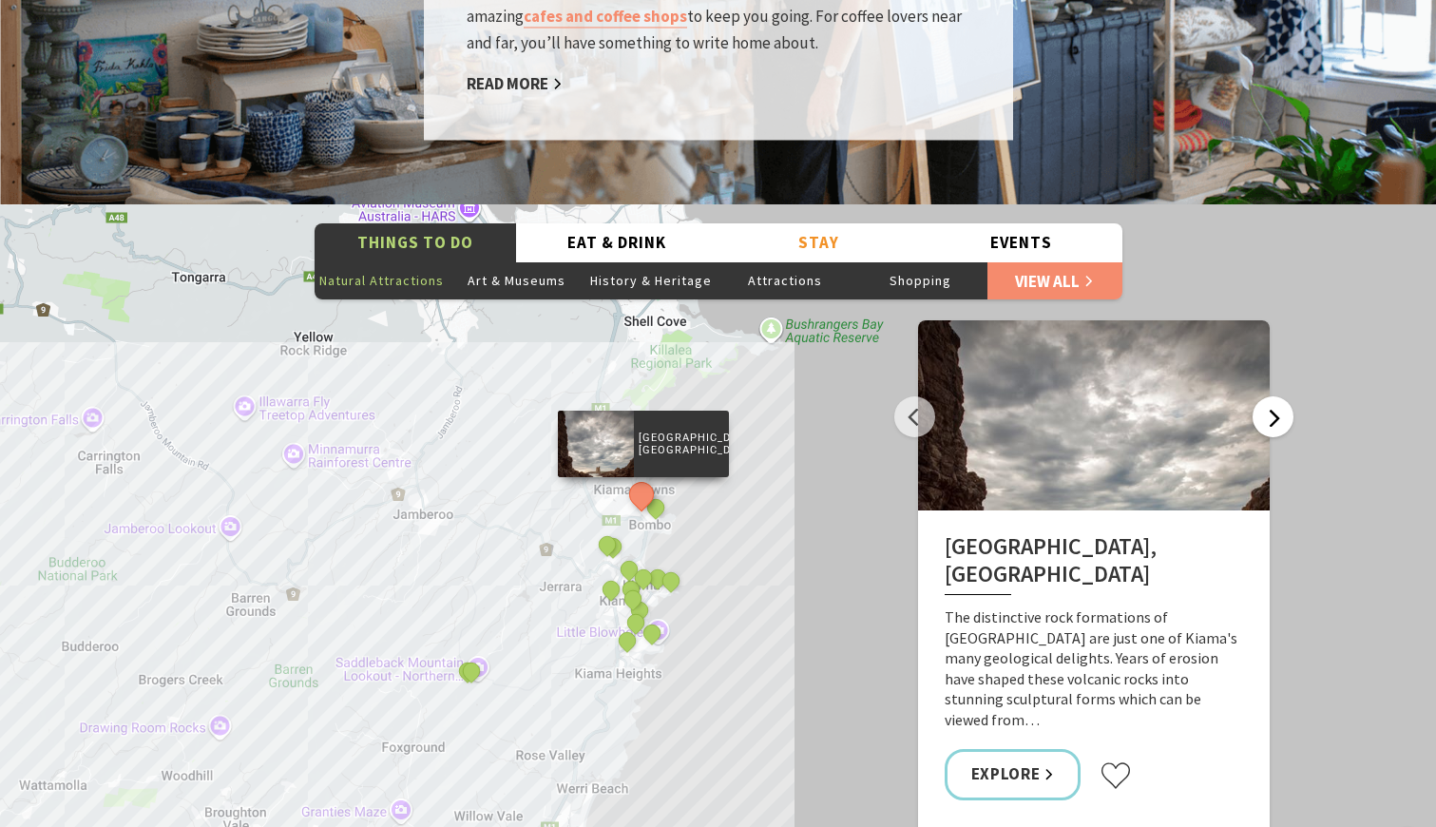
click at [1275, 396] on button "Next" at bounding box center [1273, 416] width 41 height 41
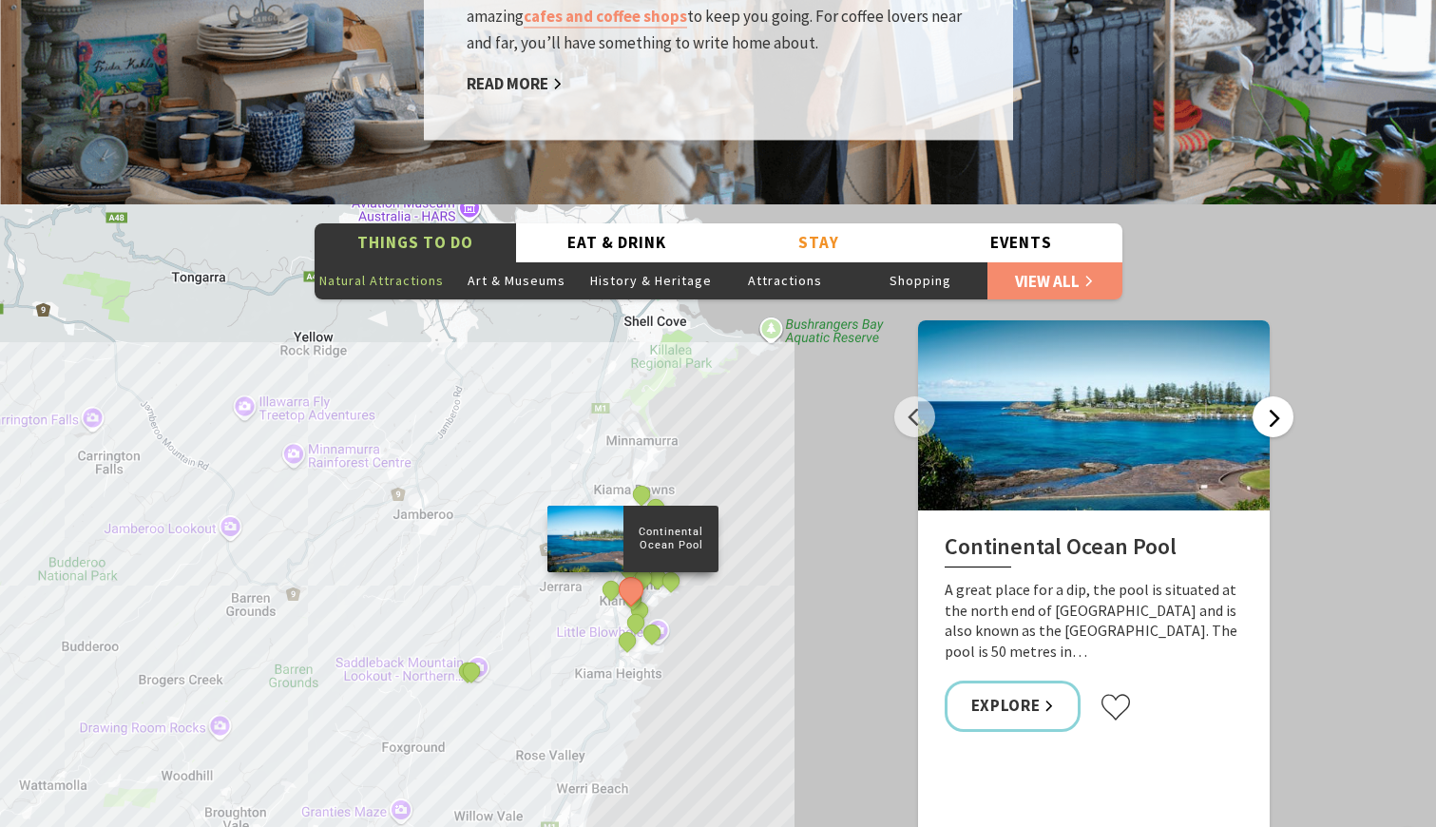
click at [1275, 396] on button "Next" at bounding box center [1273, 416] width 41 height 41
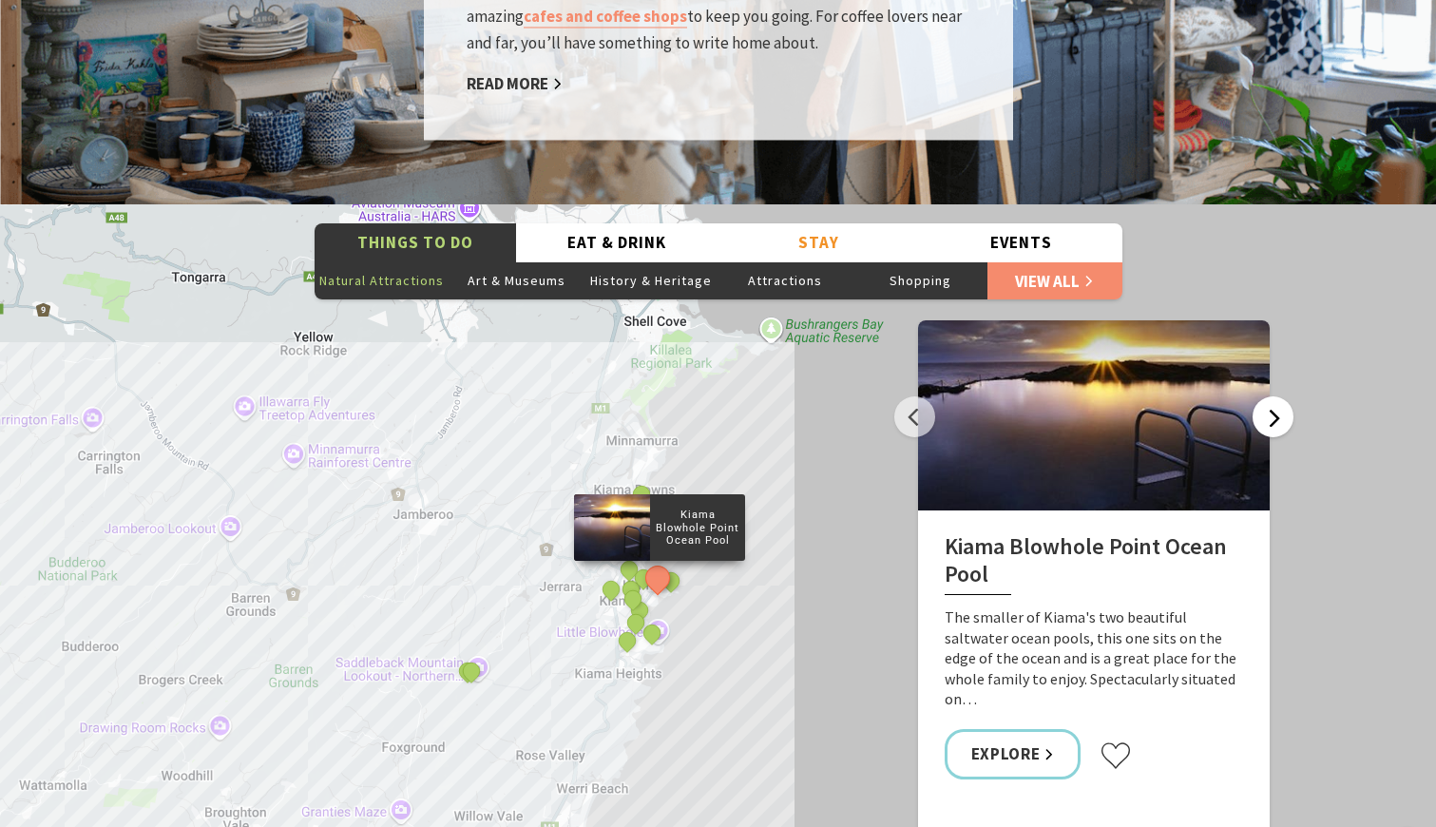
click at [1275, 396] on button "Next" at bounding box center [1273, 416] width 41 height 41
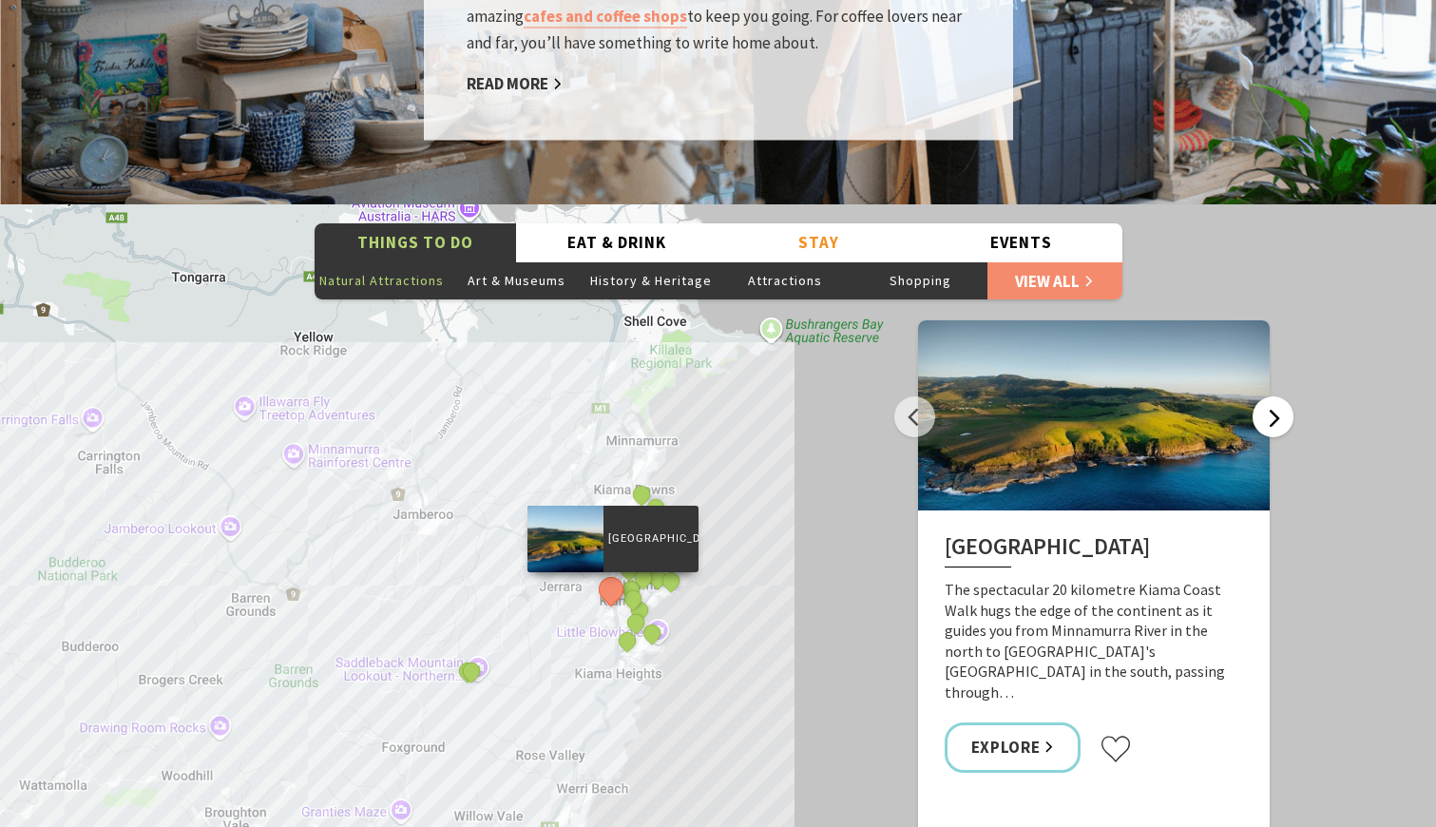
click at [1273, 396] on button "Next" at bounding box center [1273, 416] width 41 height 41
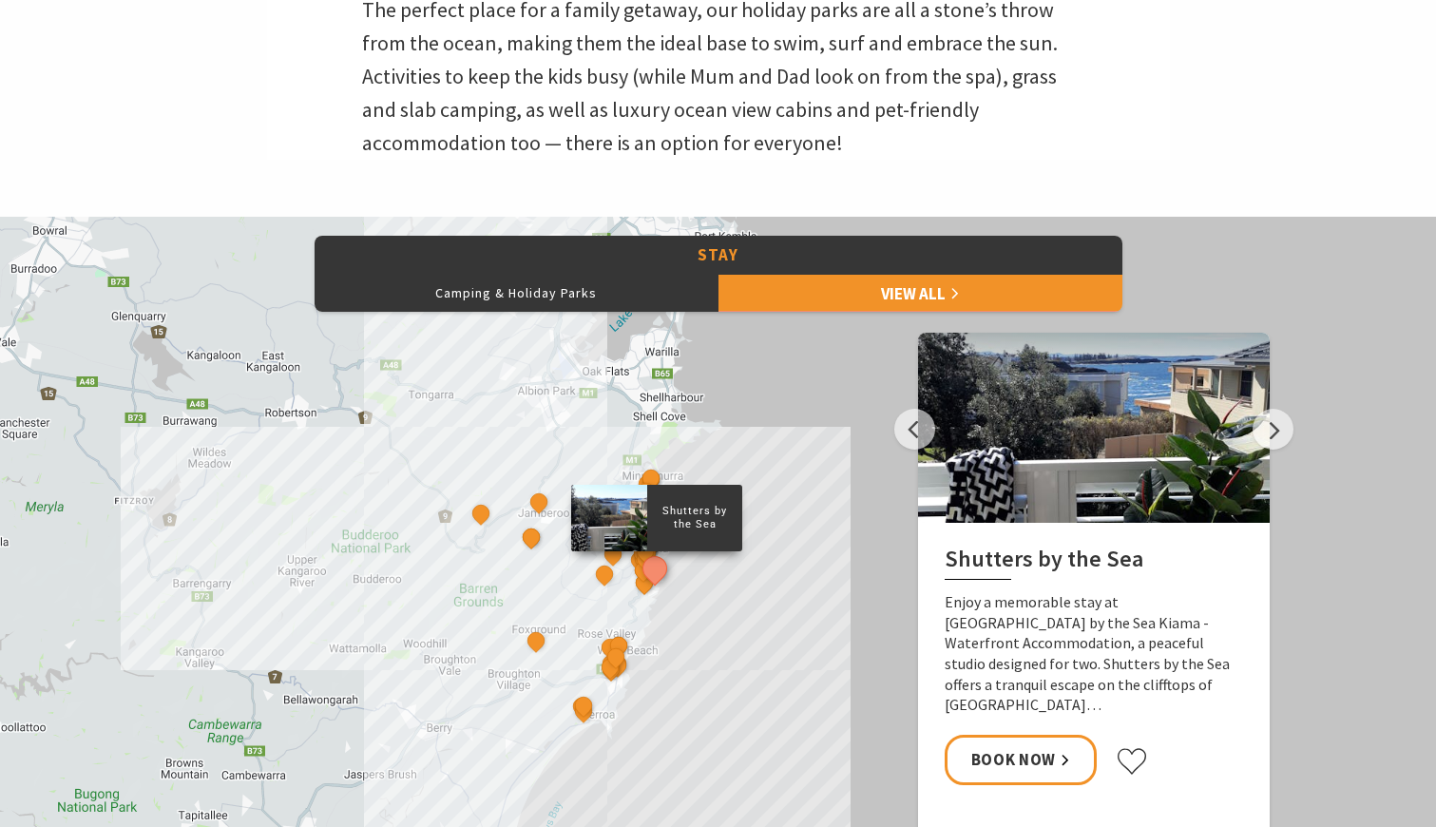
scroll to position [696, 0]
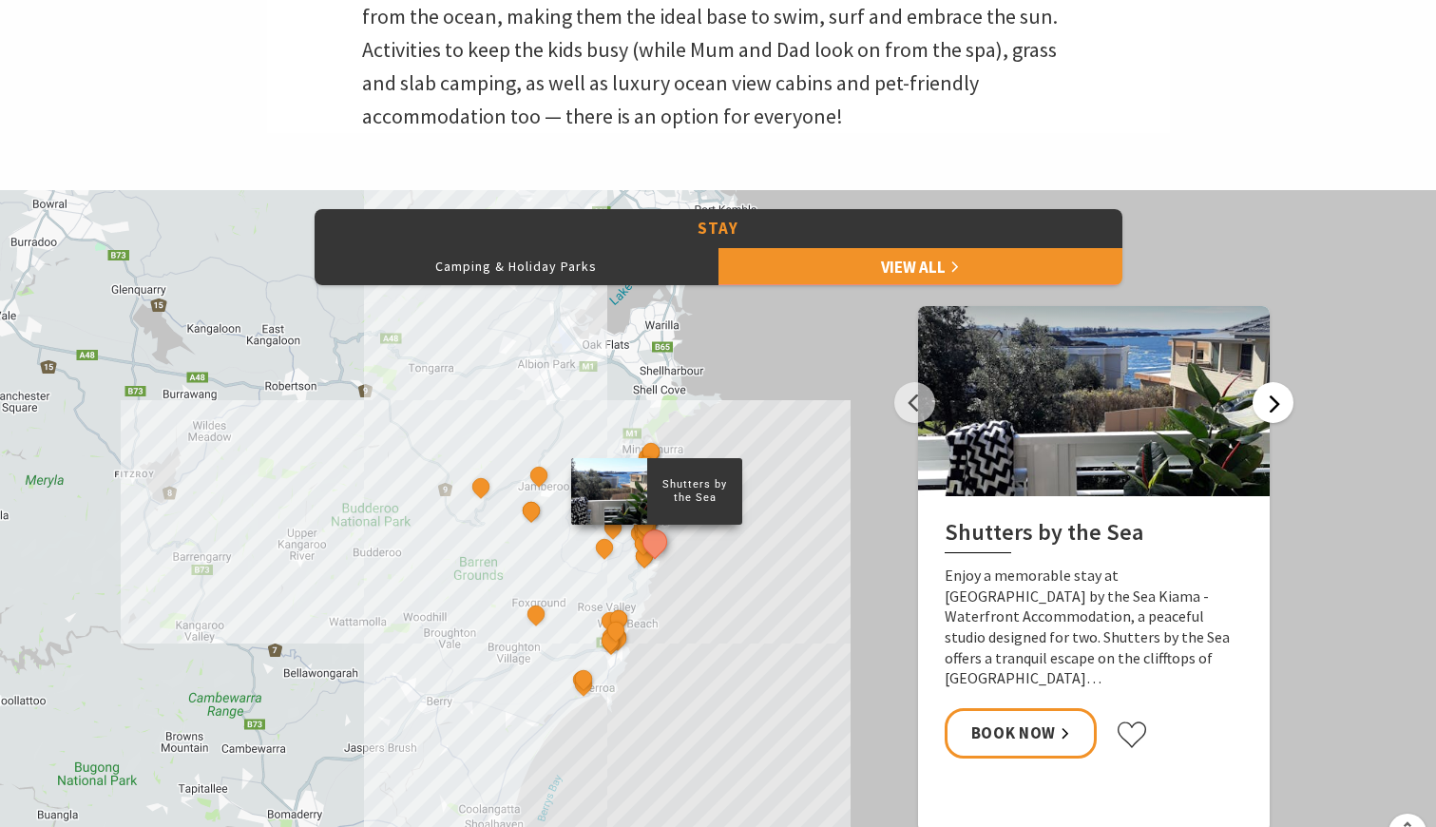
click at [1265, 416] on button "Next" at bounding box center [1273, 402] width 41 height 41
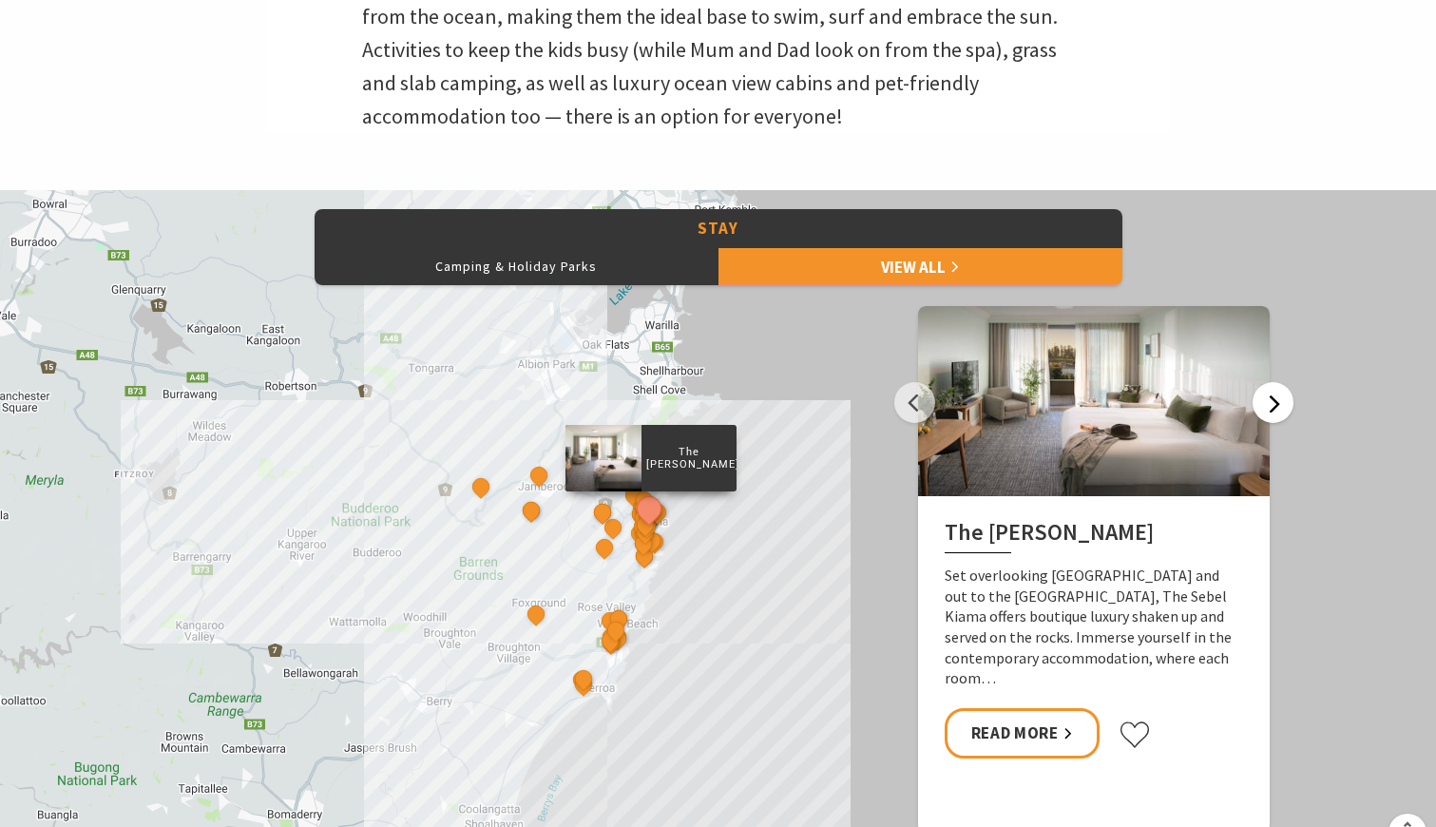
click at [1265, 416] on button "Next" at bounding box center [1273, 402] width 41 height 41
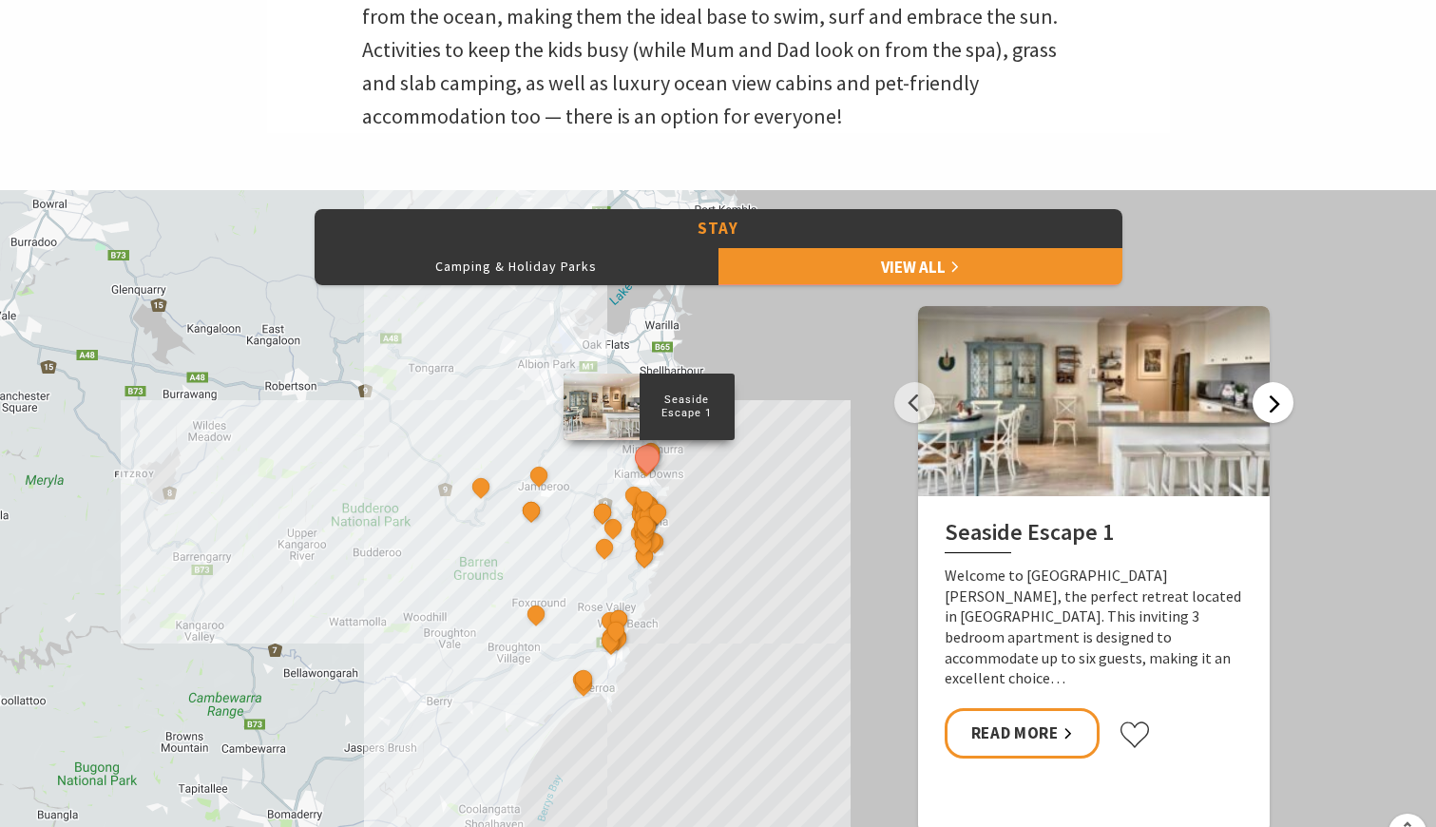
click at [1265, 416] on button "Next" at bounding box center [1273, 402] width 41 height 41
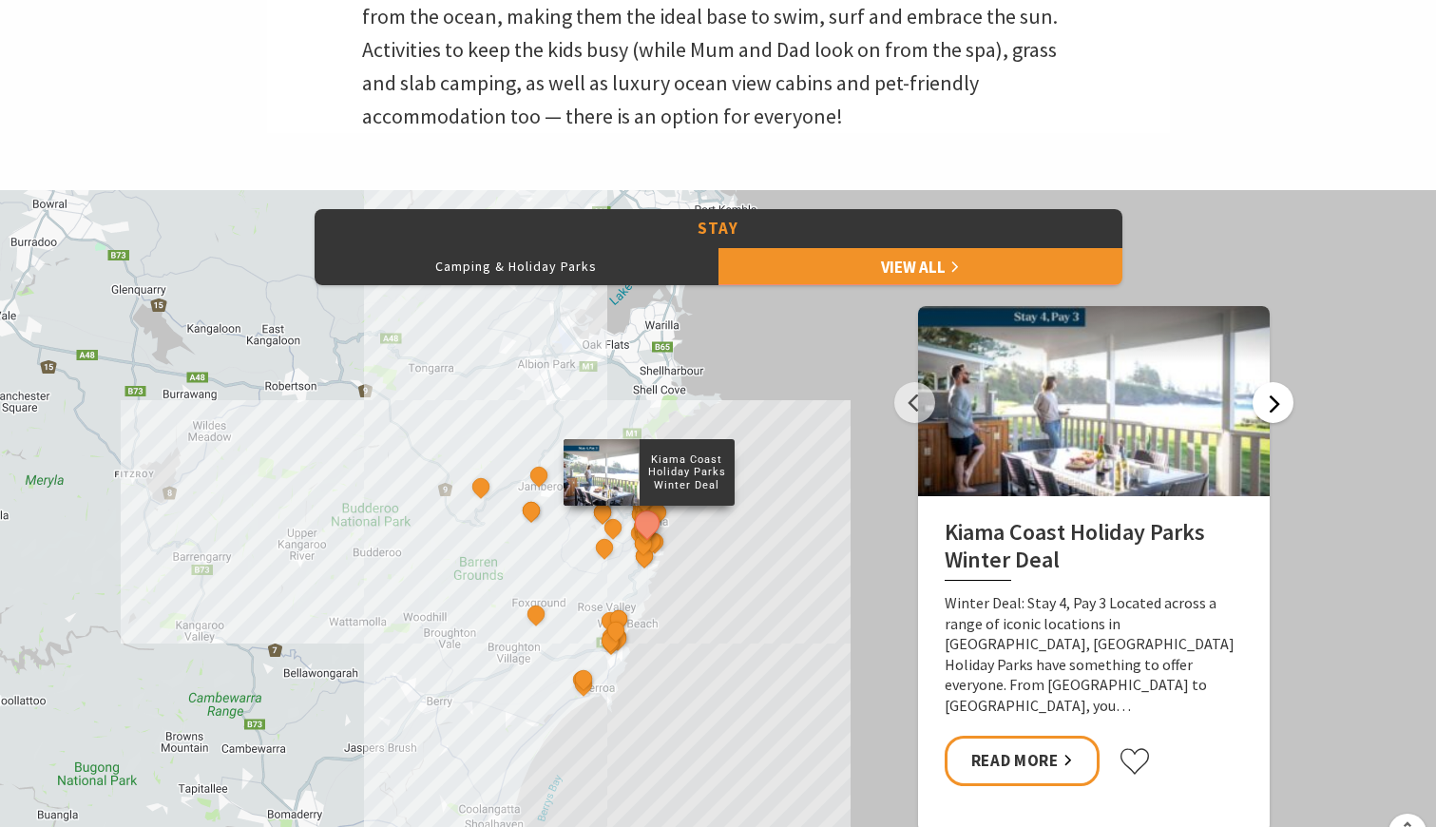
click at [1265, 416] on button "Next" at bounding box center [1273, 402] width 41 height 41
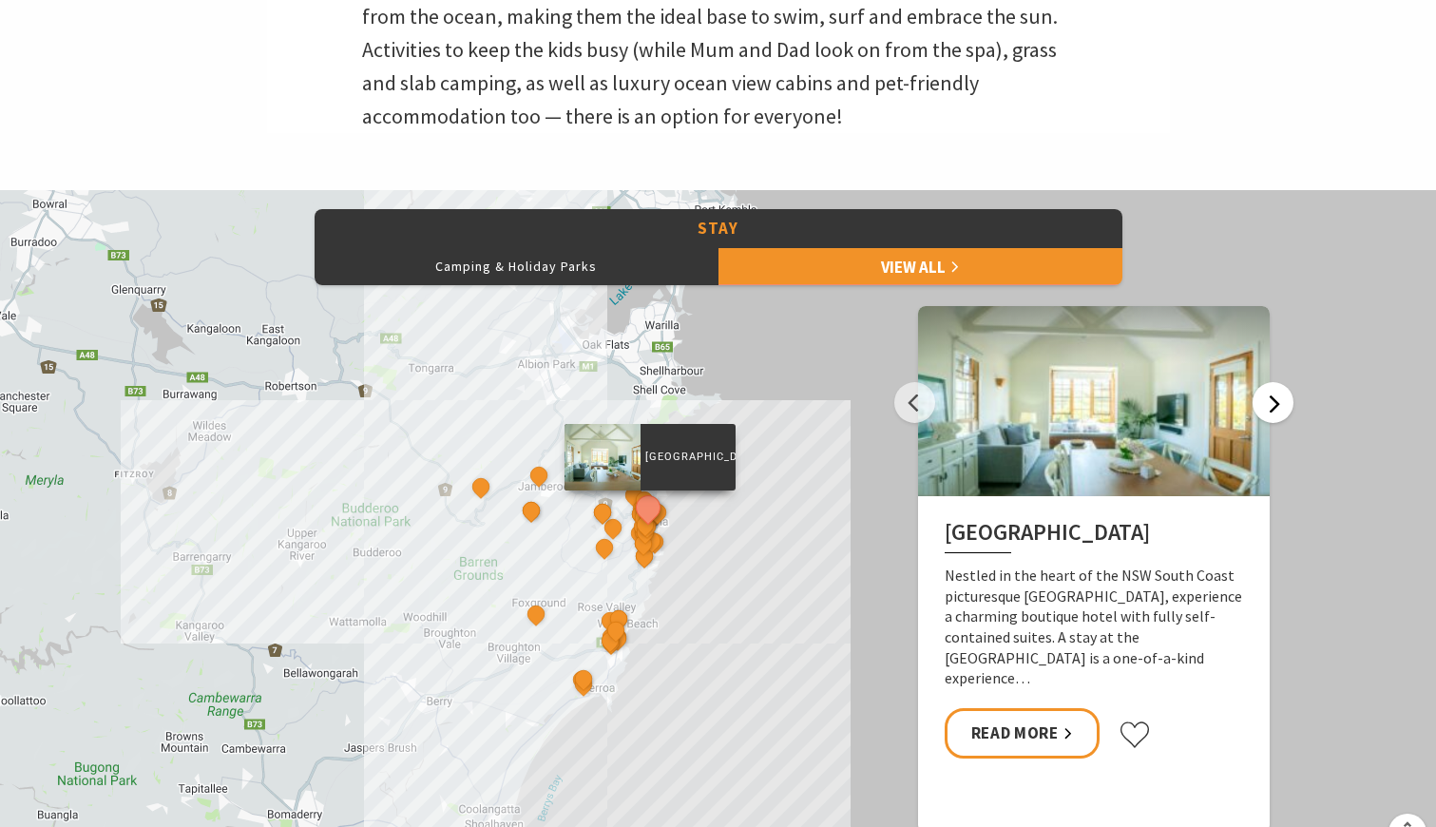
click at [1265, 416] on button "Next" at bounding box center [1273, 402] width 41 height 41
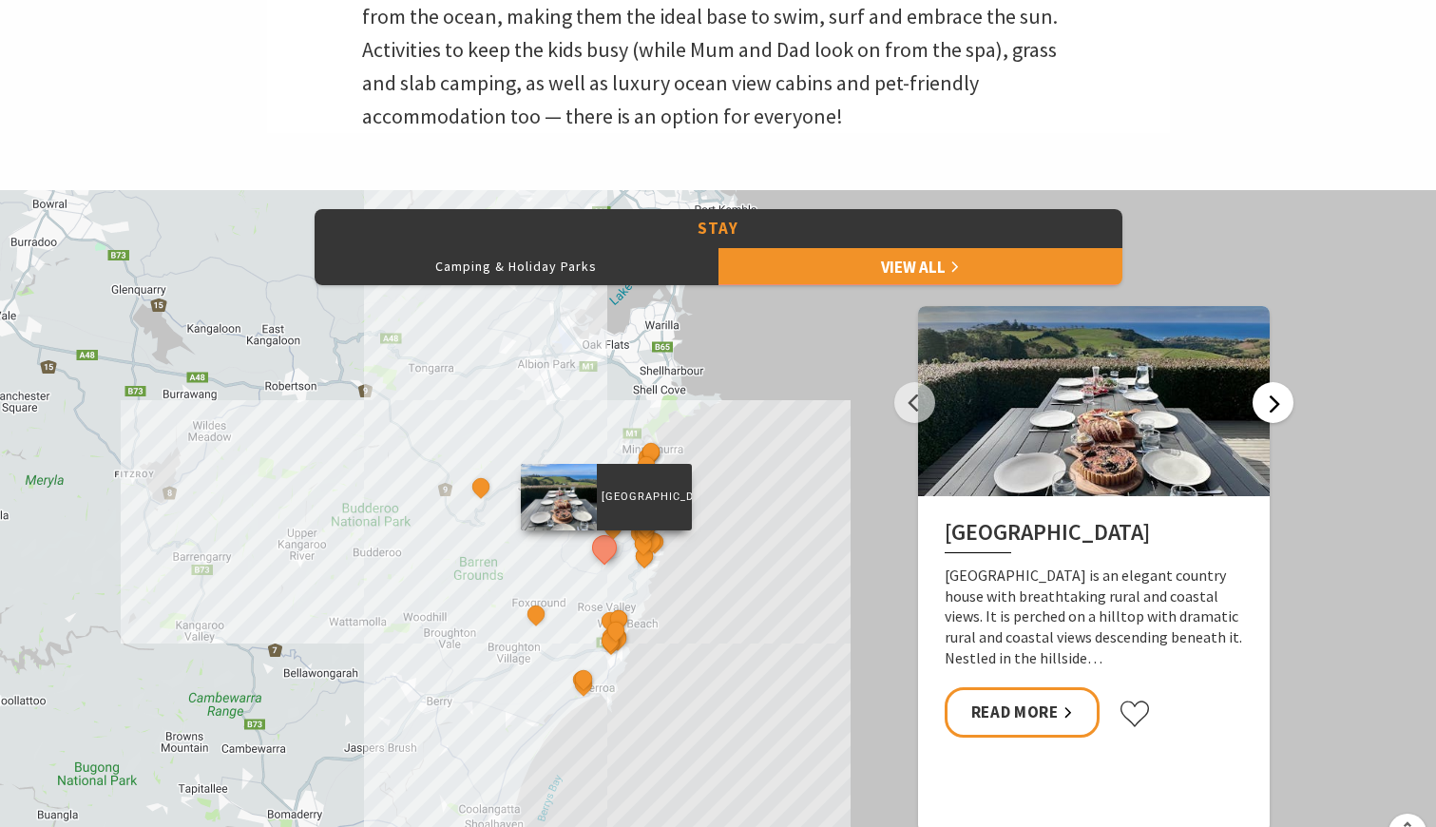
click at [1265, 416] on button "Next" at bounding box center [1273, 402] width 41 height 41
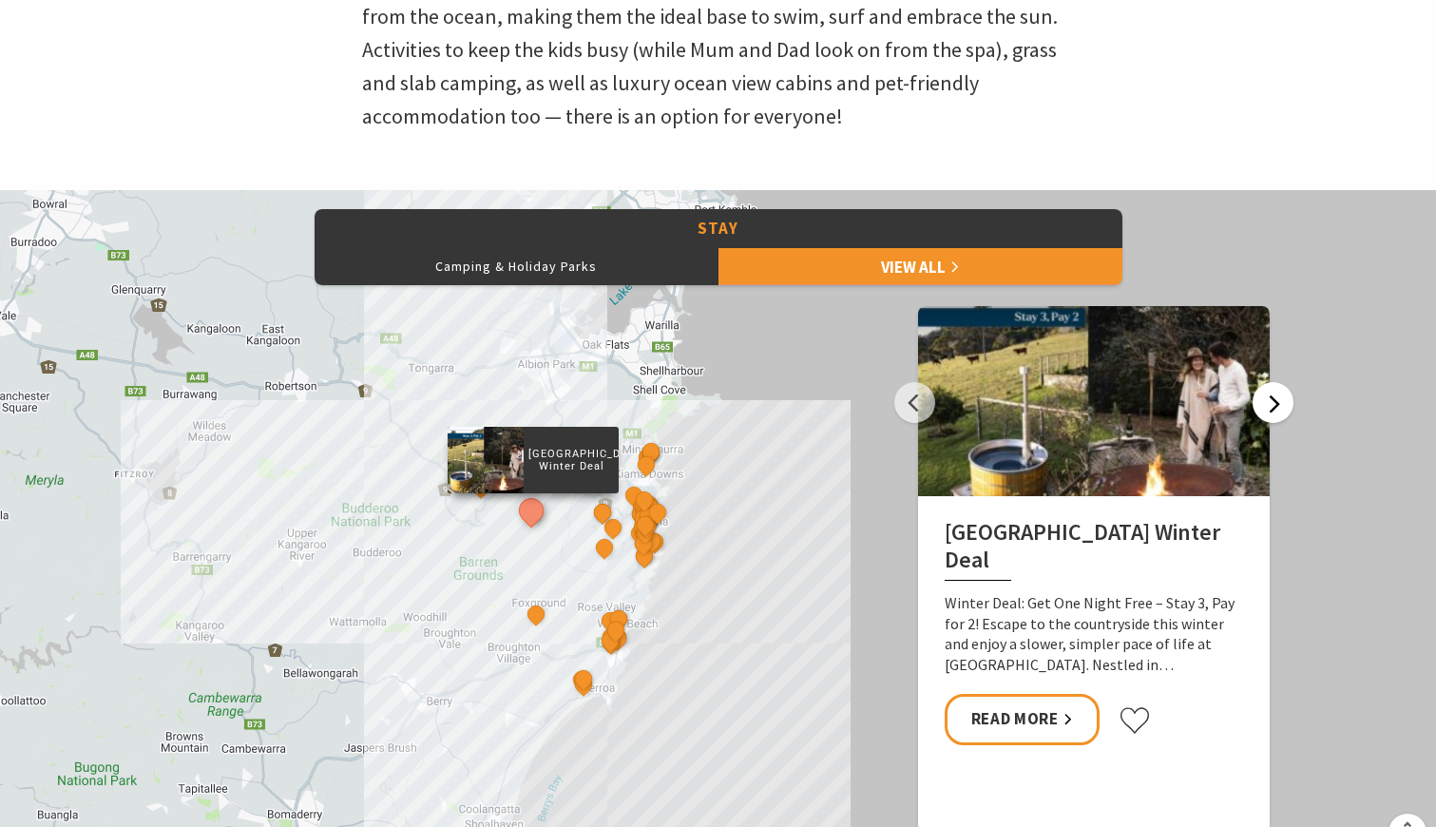
click at [1265, 416] on button "Next" at bounding box center [1273, 402] width 41 height 41
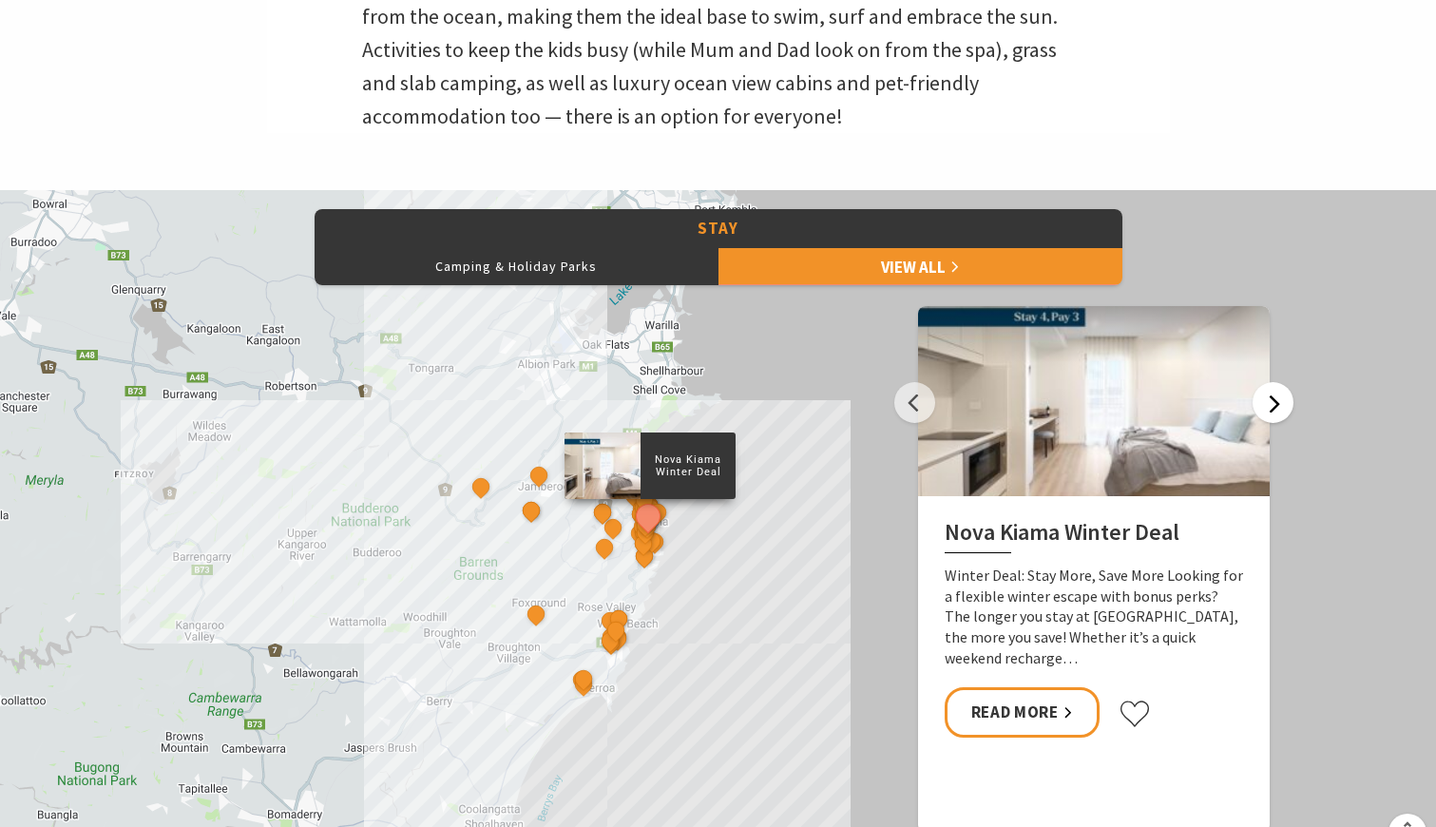
click at [1265, 416] on button "Next" at bounding box center [1273, 402] width 41 height 41
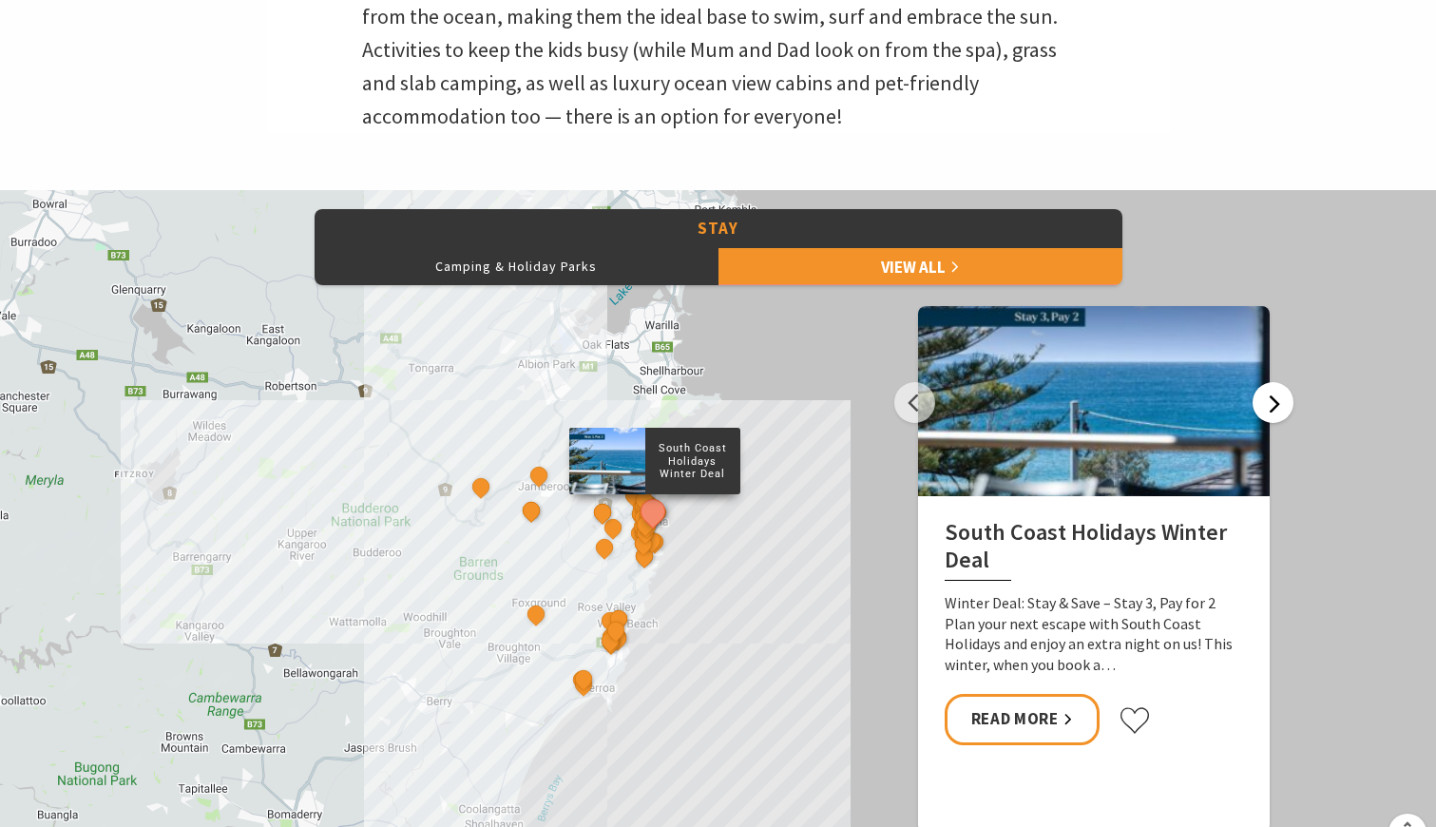
click at [1265, 416] on button "Next" at bounding box center [1273, 402] width 41 height 41
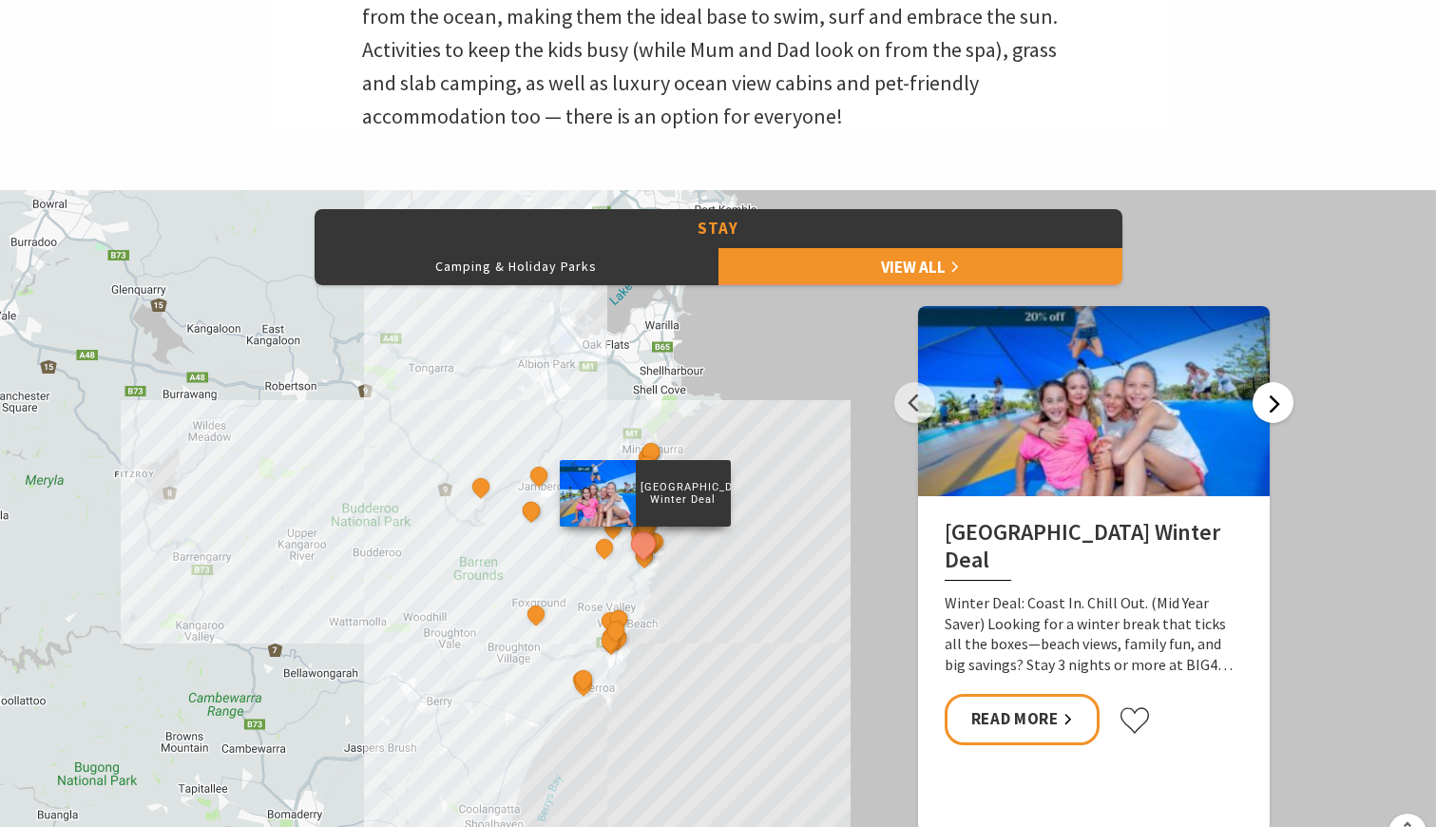
click at [1265, 416] on button "Next" at bounding box center [1273, 402] width 41 height 41
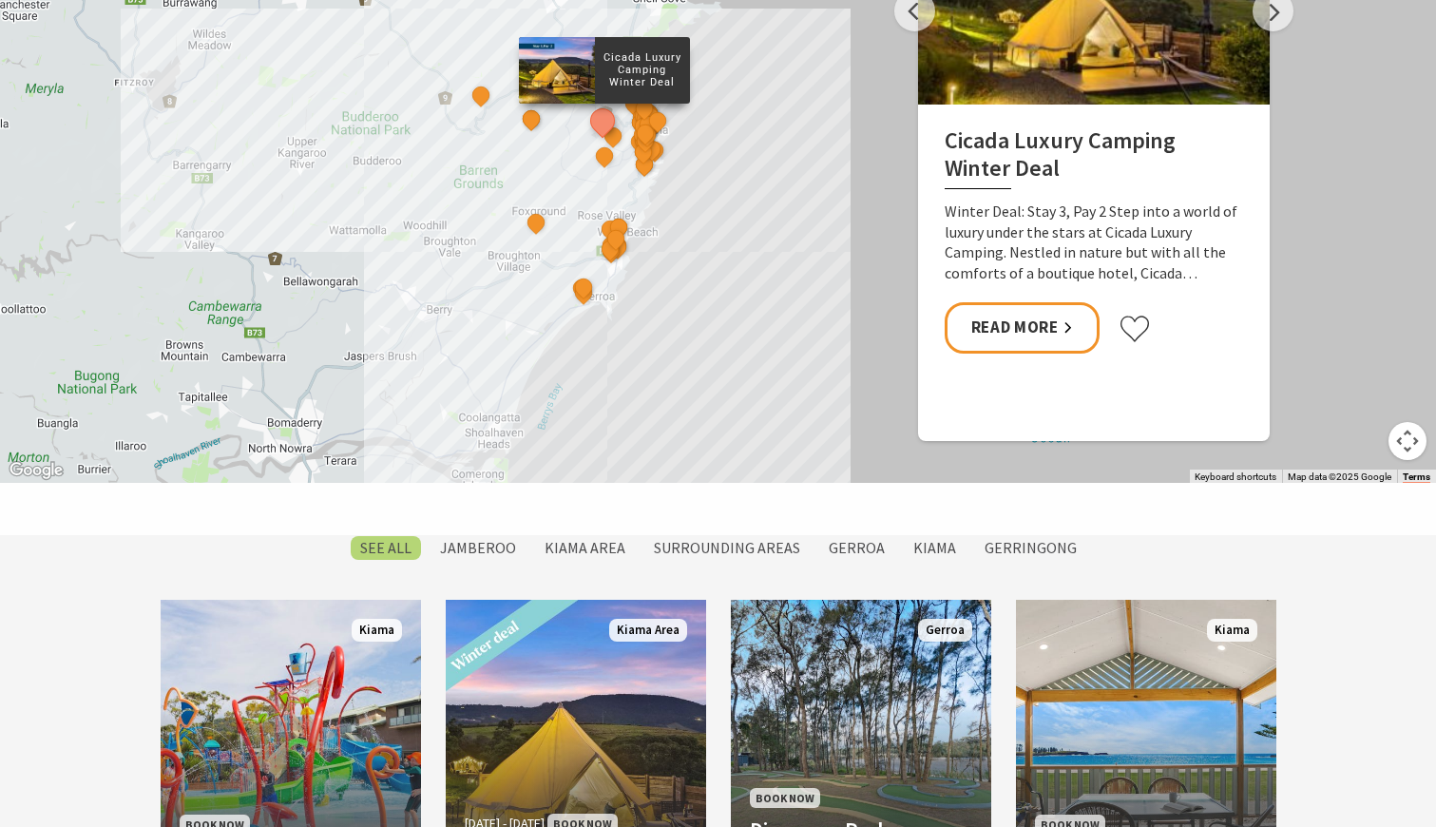
scroll to position [1427, 0]
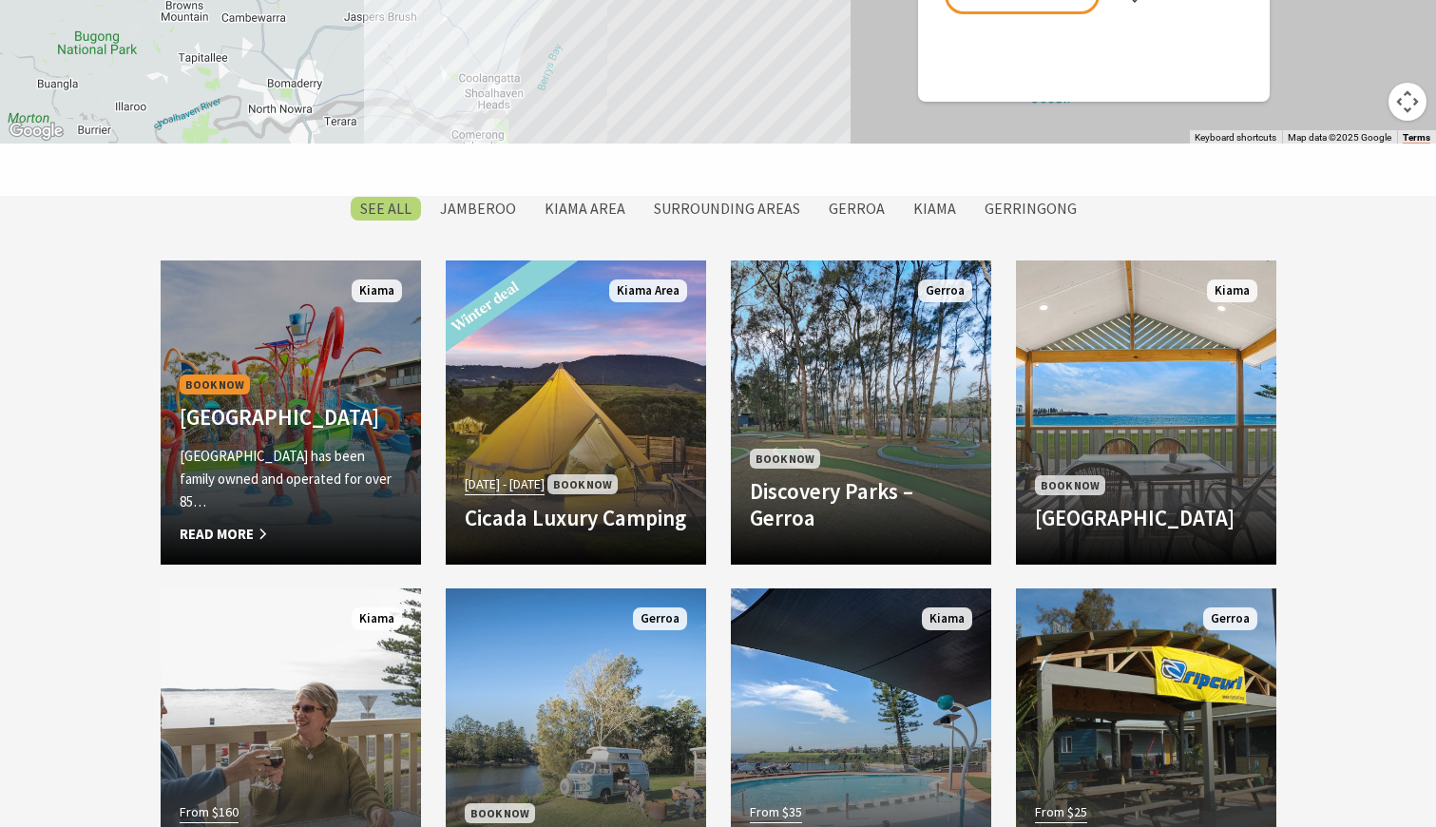
click at [294, 488] on p "BIG4 Easts Beach Holiday Park has been family owned and operated for over 85…" at bounding box center [291, 479] width 222 height 68
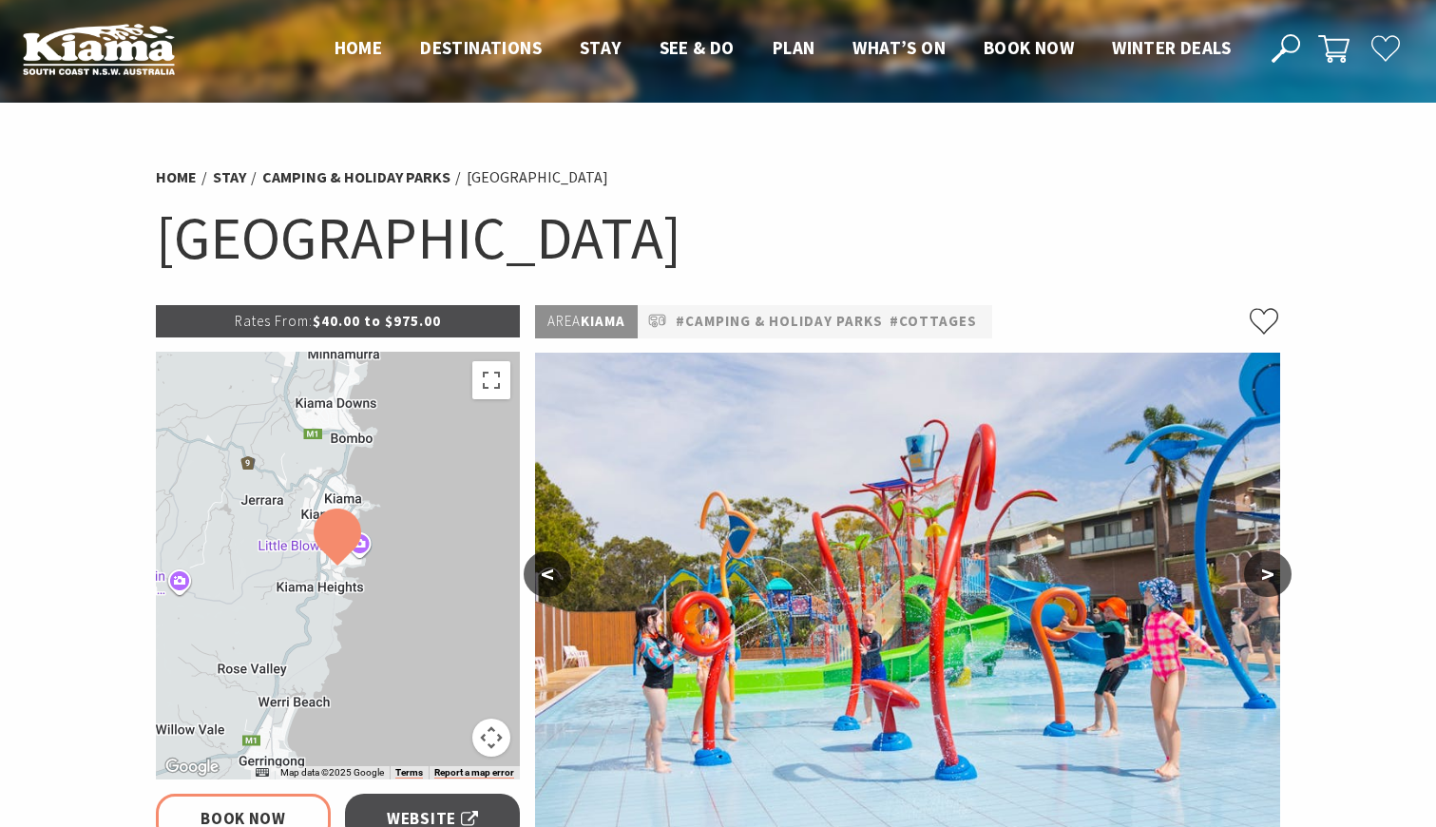
select select "3"
select select "2"
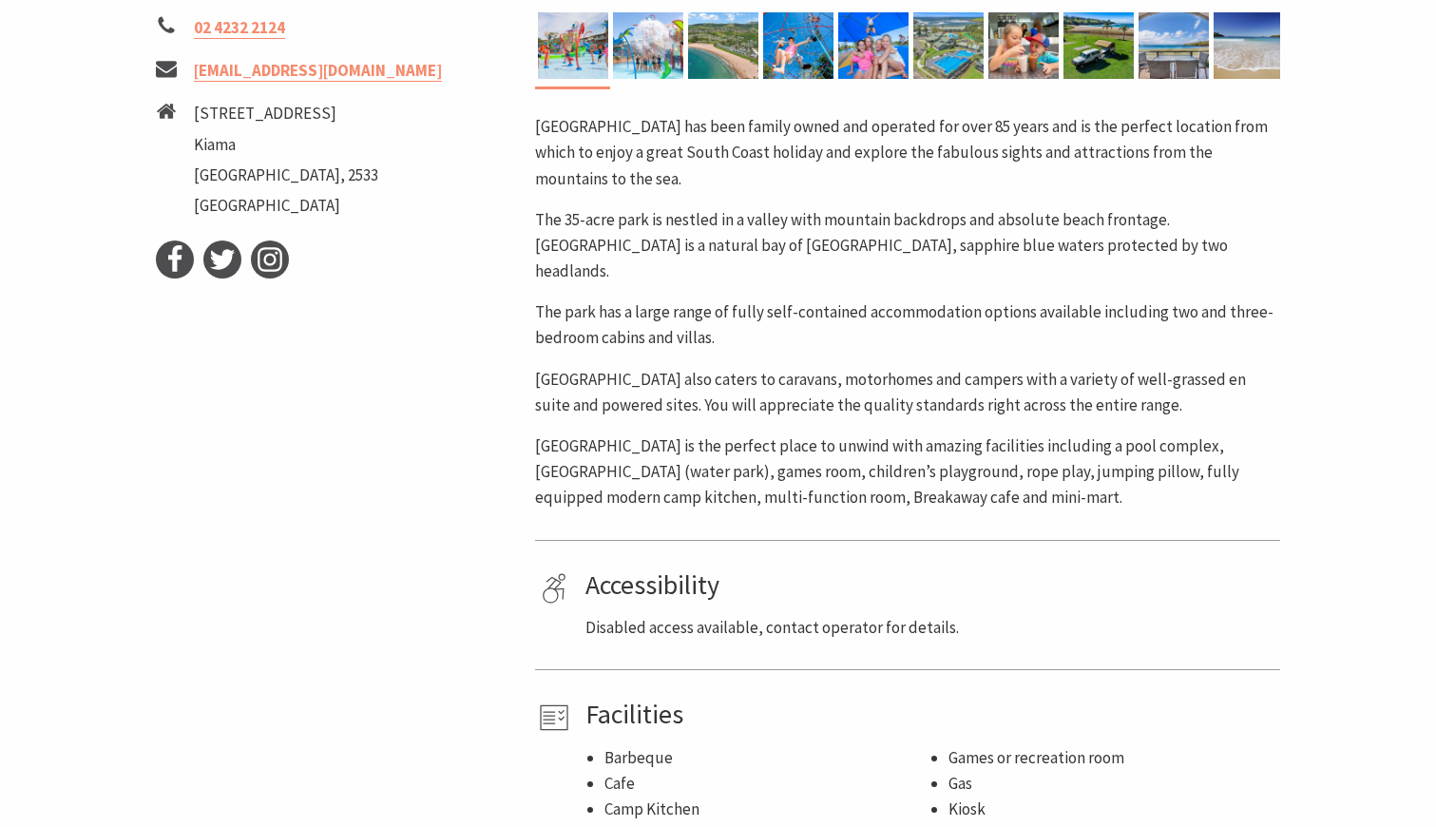
scroll to position [842, 0]
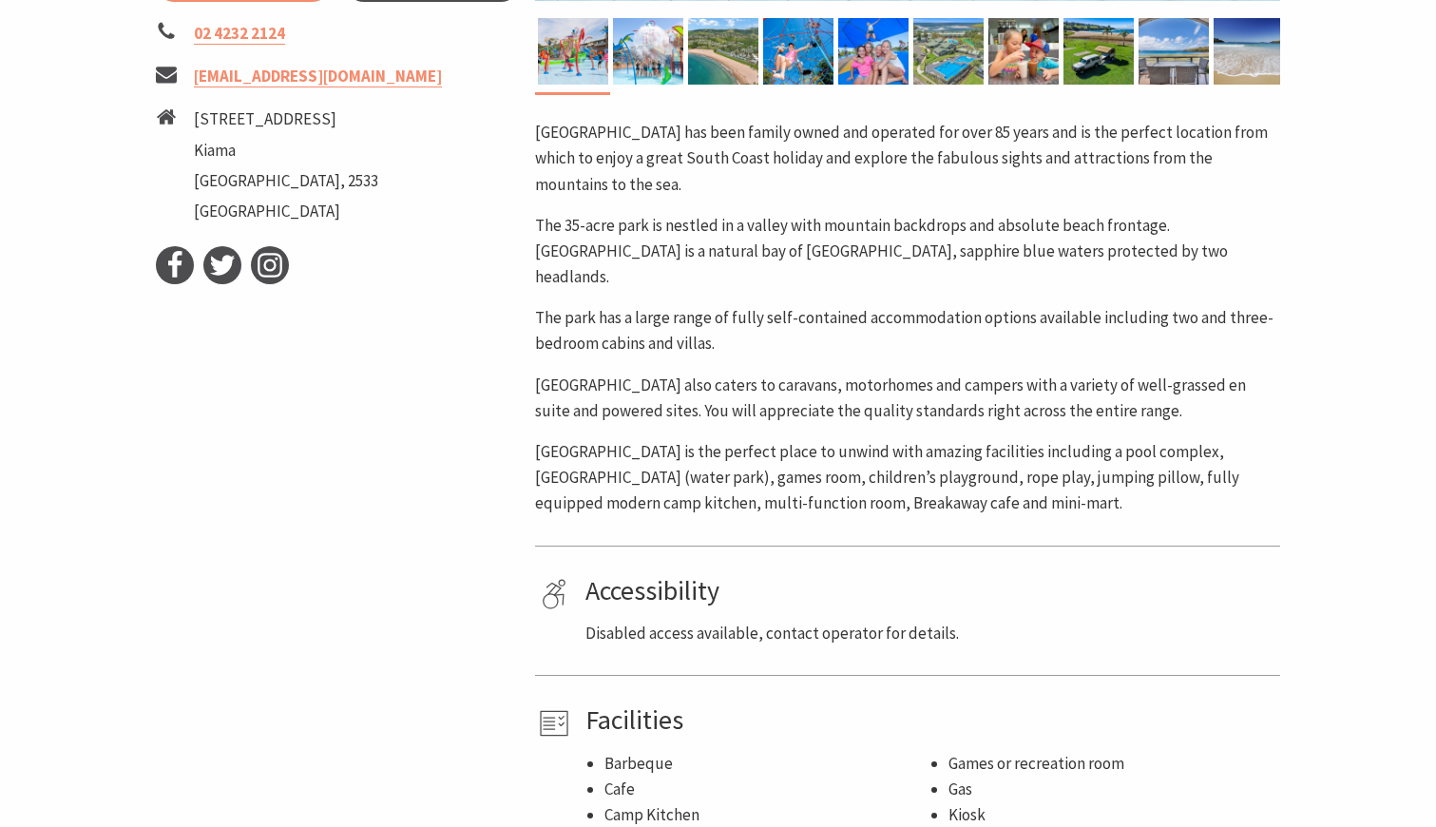
select select "3"
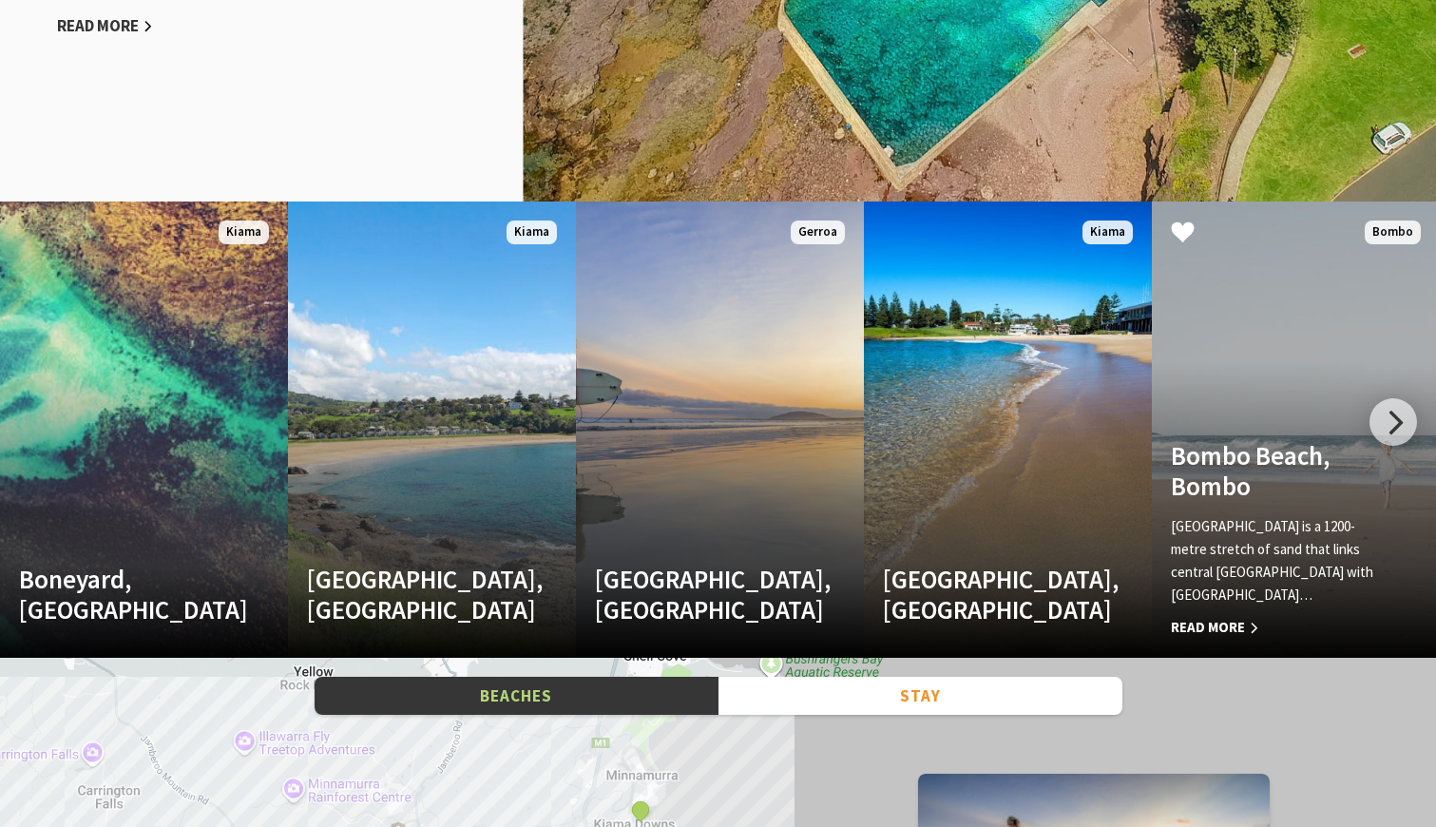
scroll to position [2340, 0]
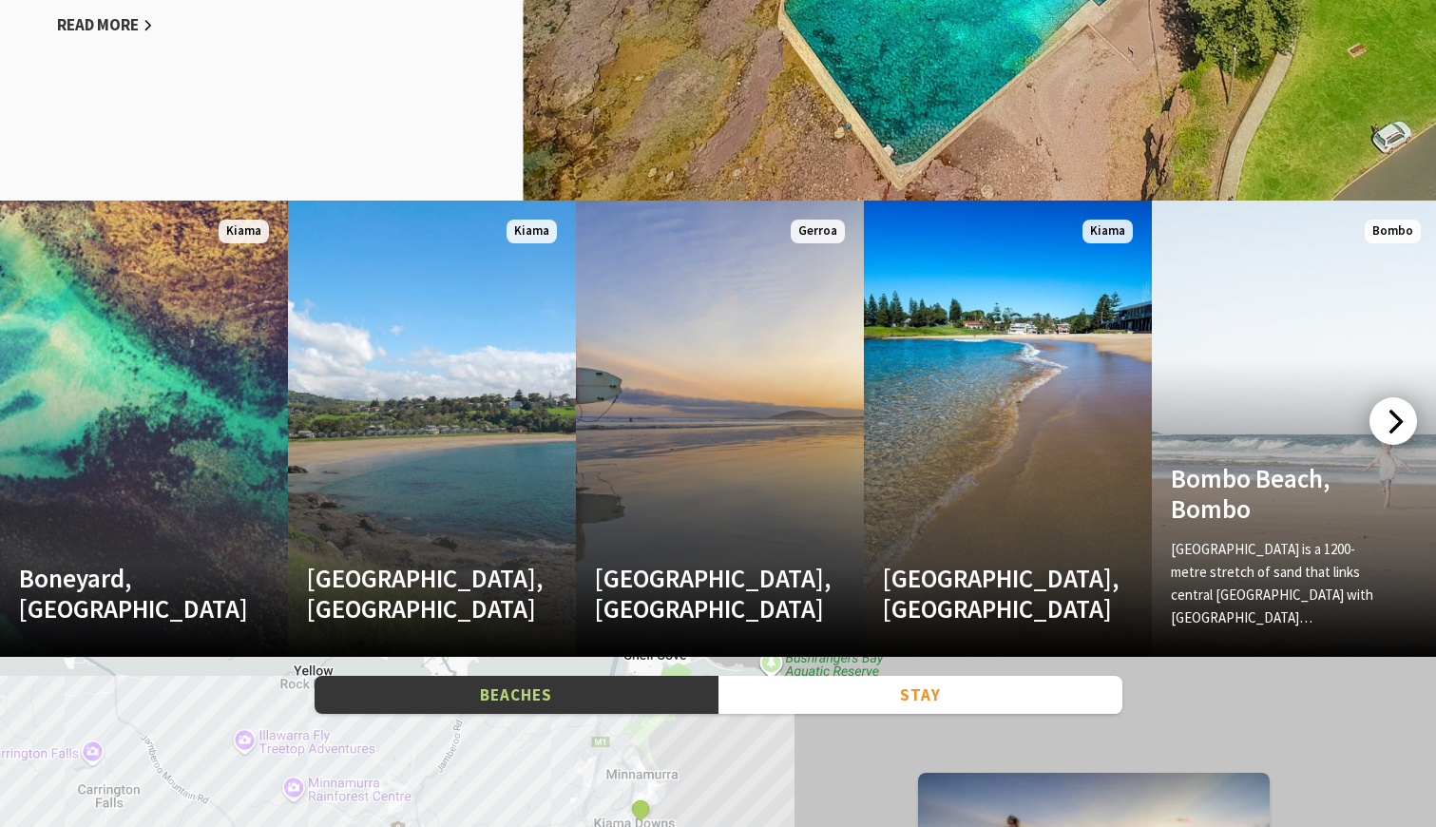
click at [1395, 429] on div at bounding box center [1394, 421] width 48 height 48
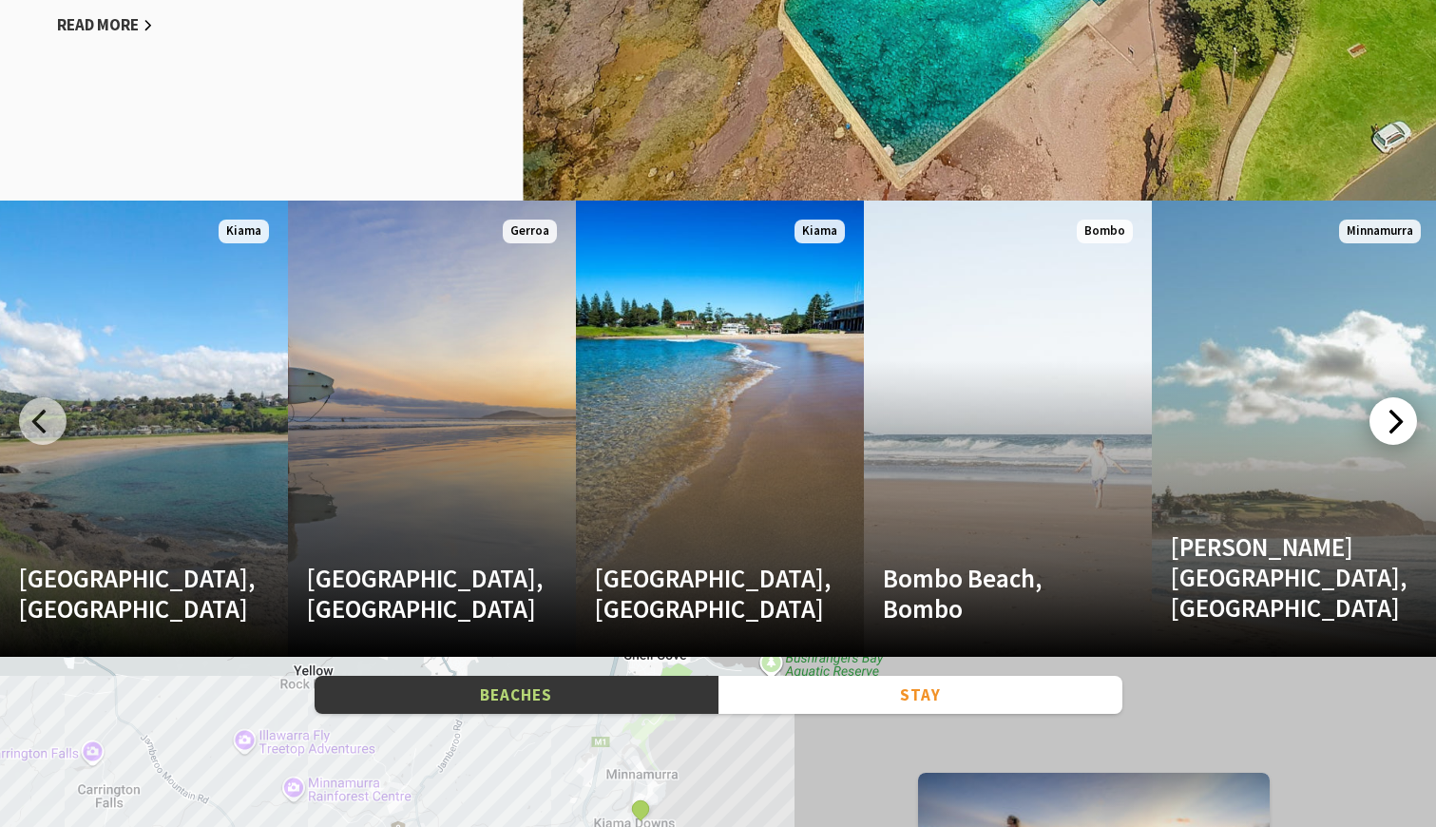
click at [1391, 419] on div at bounding box center [1394, 421] width 48 height 48
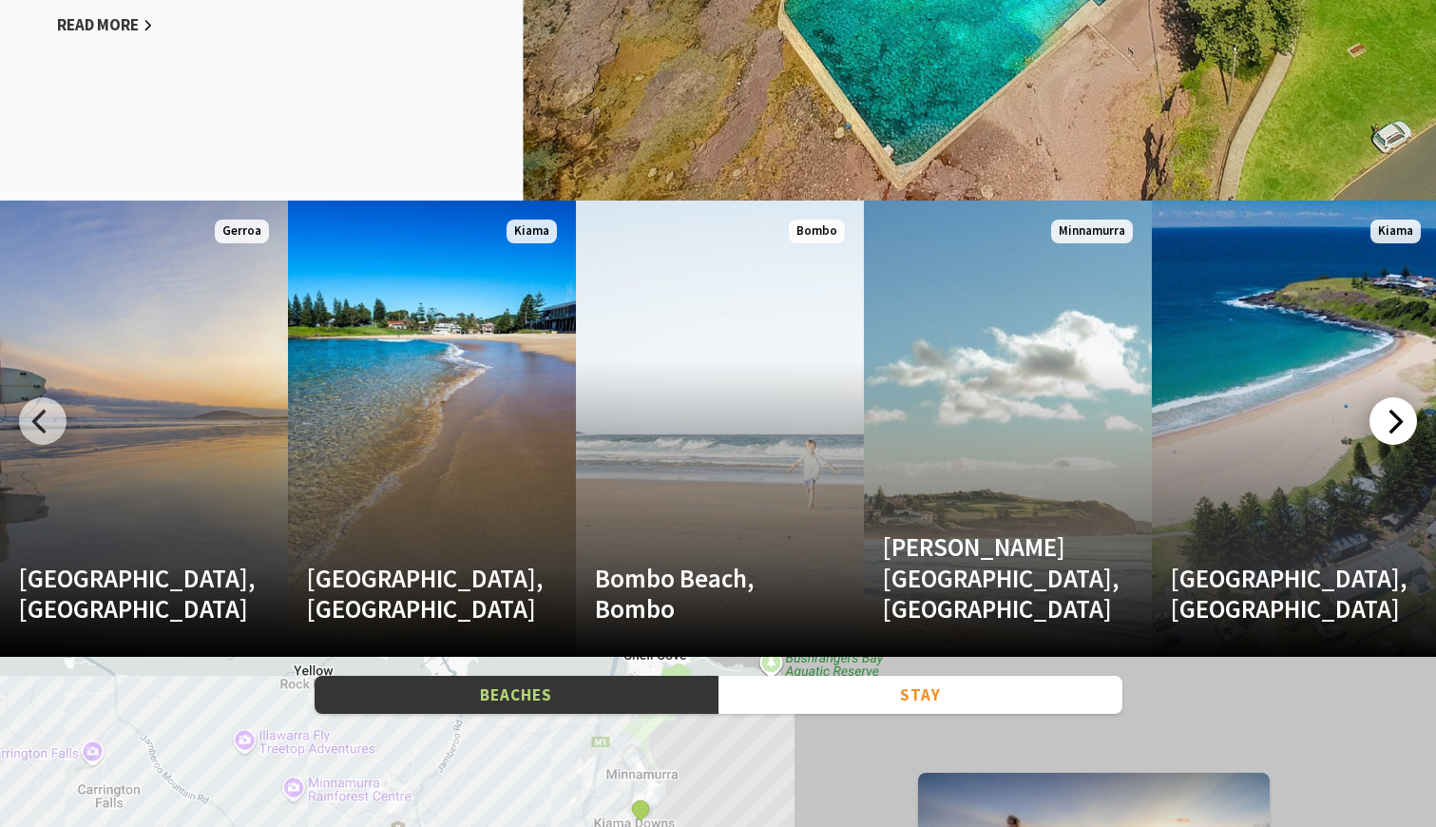
click at [1391, 419] on div at bounding box center [1394, 421] width 48 height 48
